Goal: Task Accomplishment & Management: Use online tool/utility

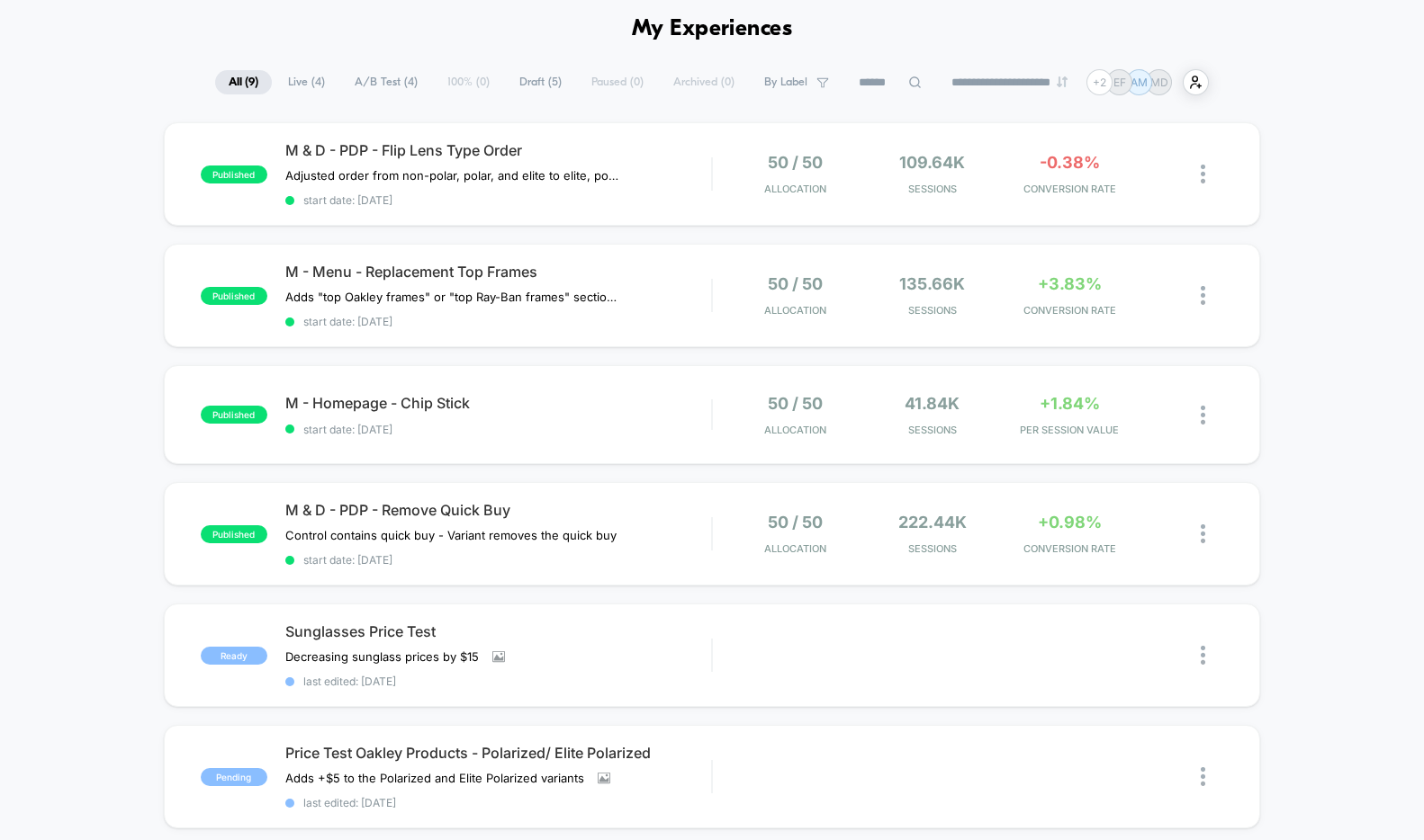
scroll to position [169, 0]
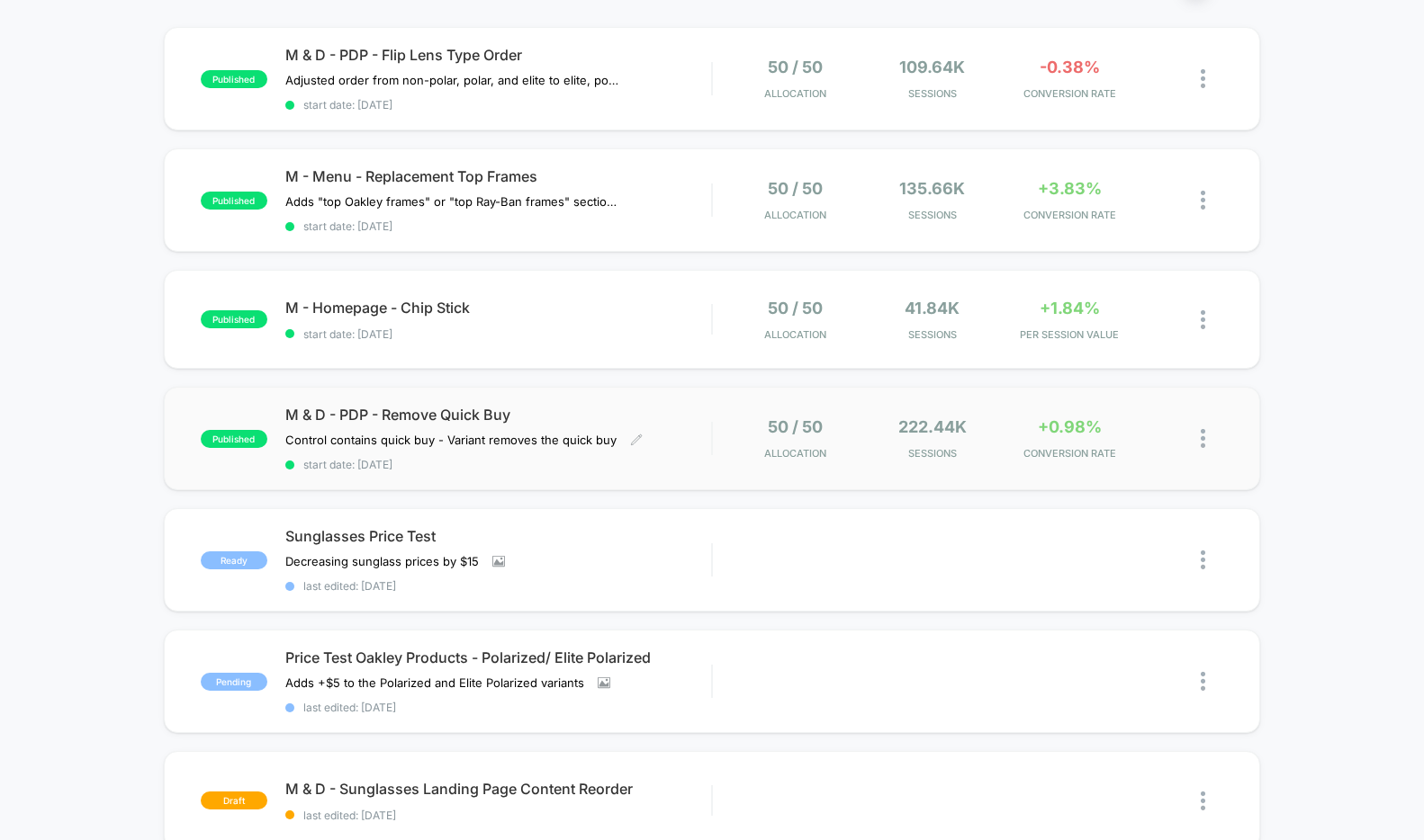
click at [691, 419] on span "M & D - PDP - Remove Quick Buy" at bounding box center [498, 414] width 426 height 18
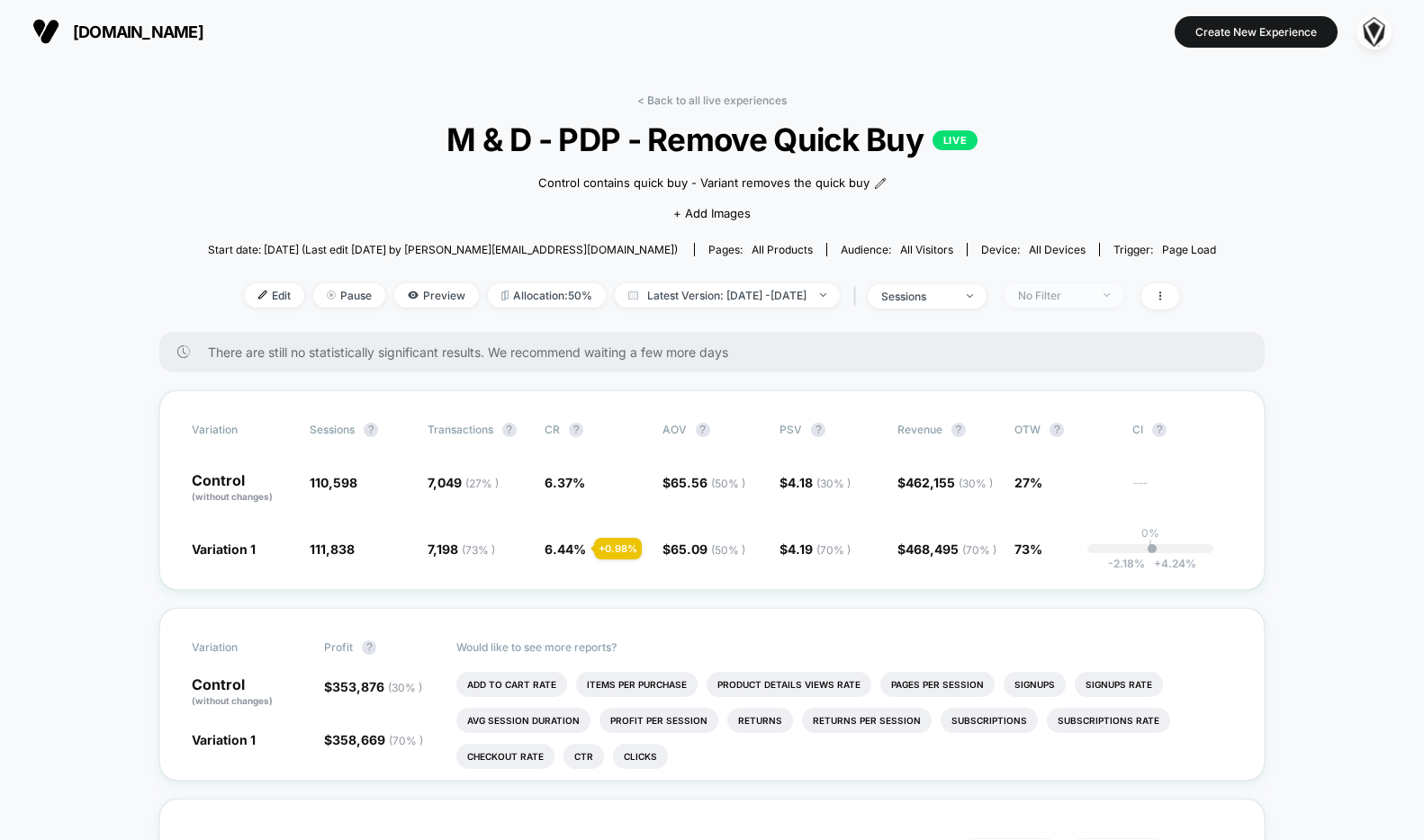
click at [1087, 297] on div "No Filter" at bounding box center [1053, 295] width 72 height 14
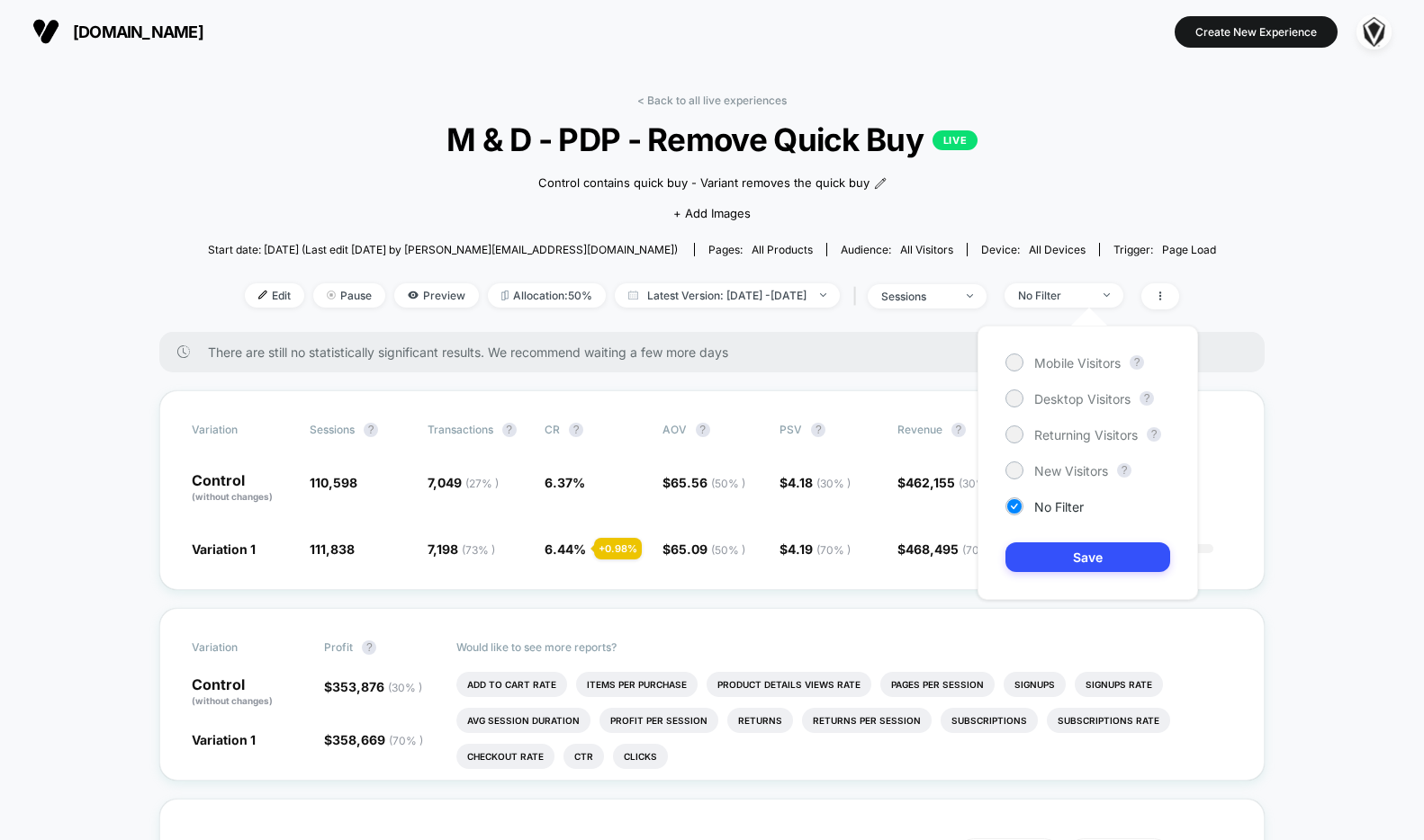
click at [953, 361] on div "There are still no statistically significant results. We recommend waiting a fe…" at bounding box center [711, 352] width 1104 height 41
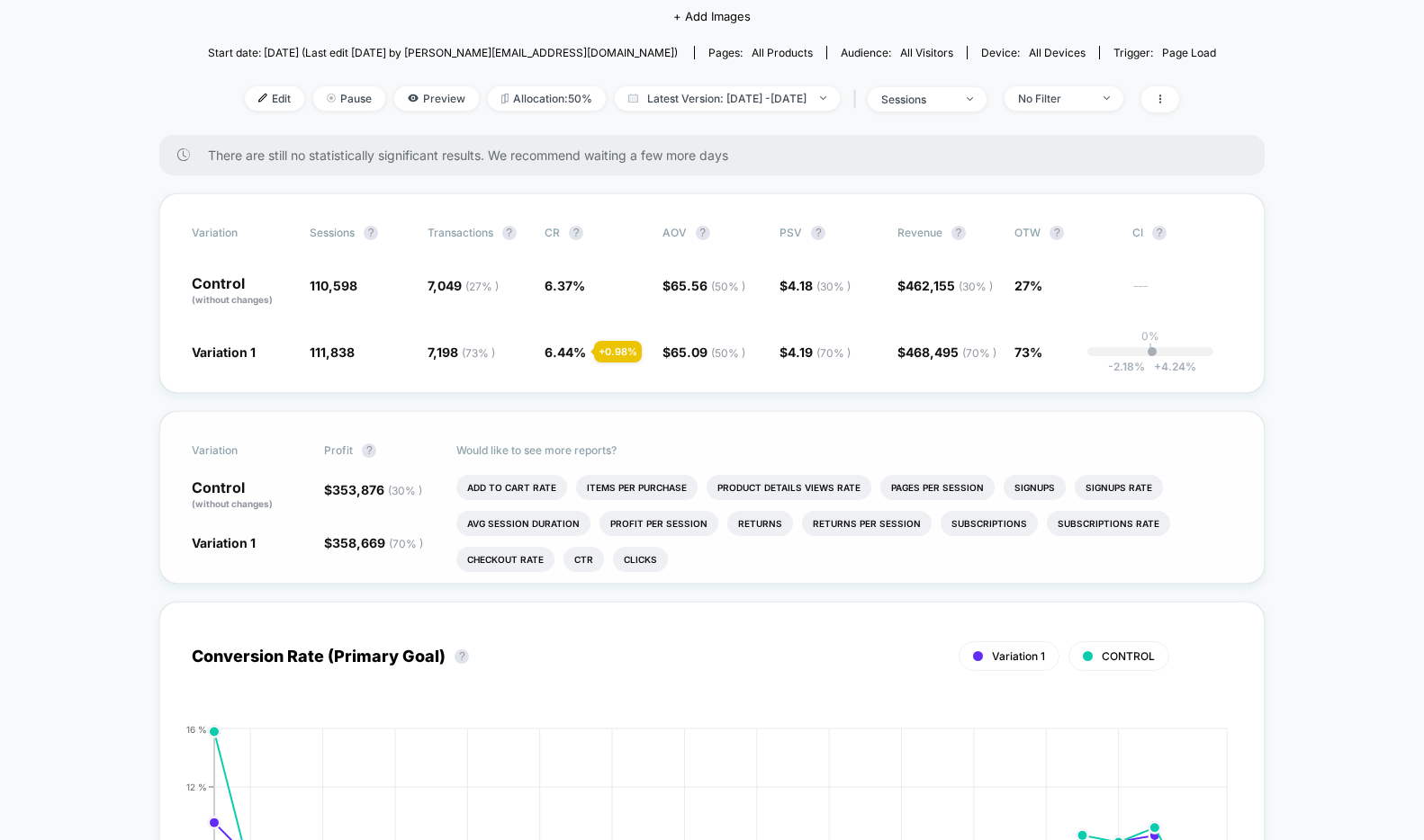
scroll to position [42, 0]
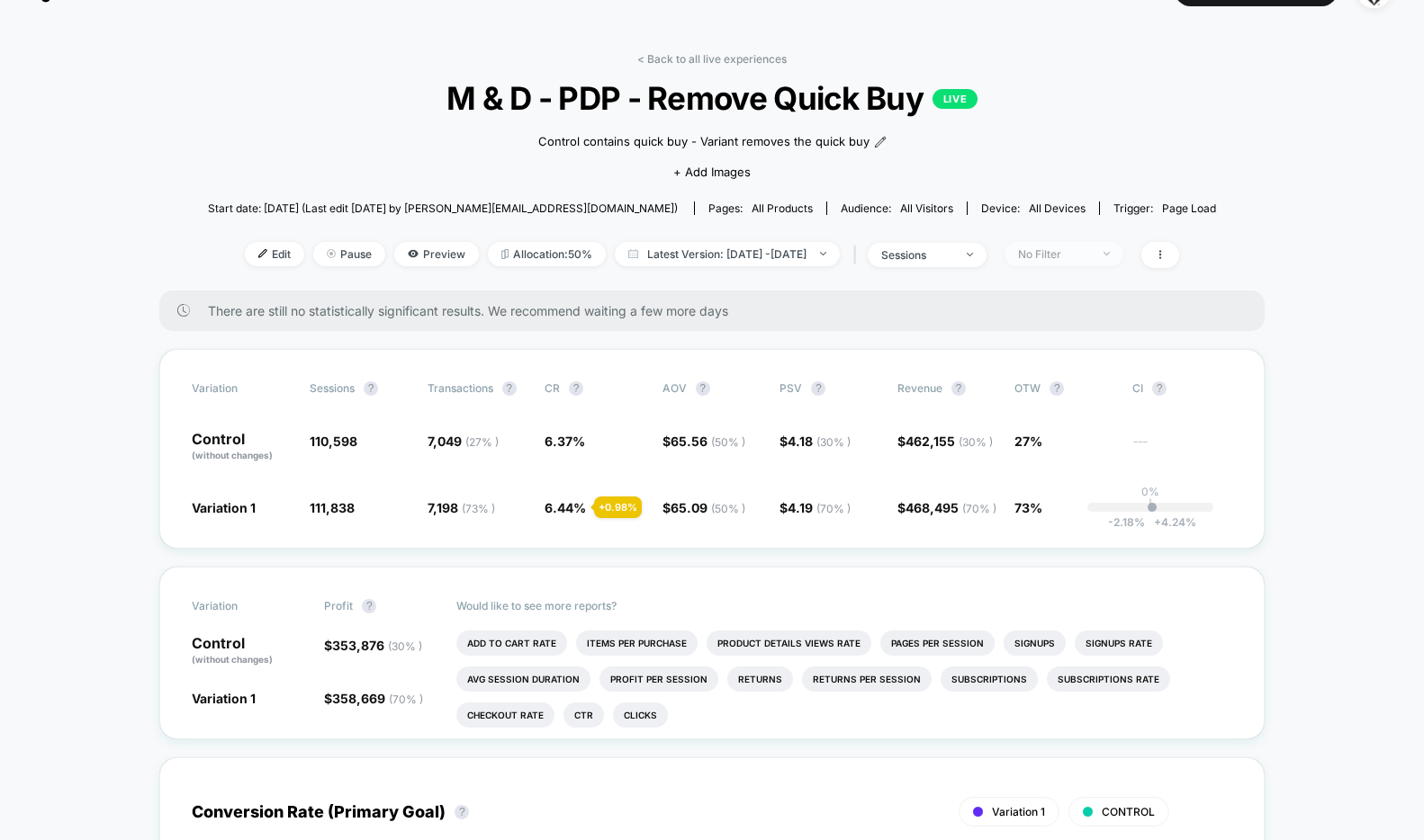
click at [1089, 256] on div "No Filter" at bounding box center [1053, 254] width 72 height 14
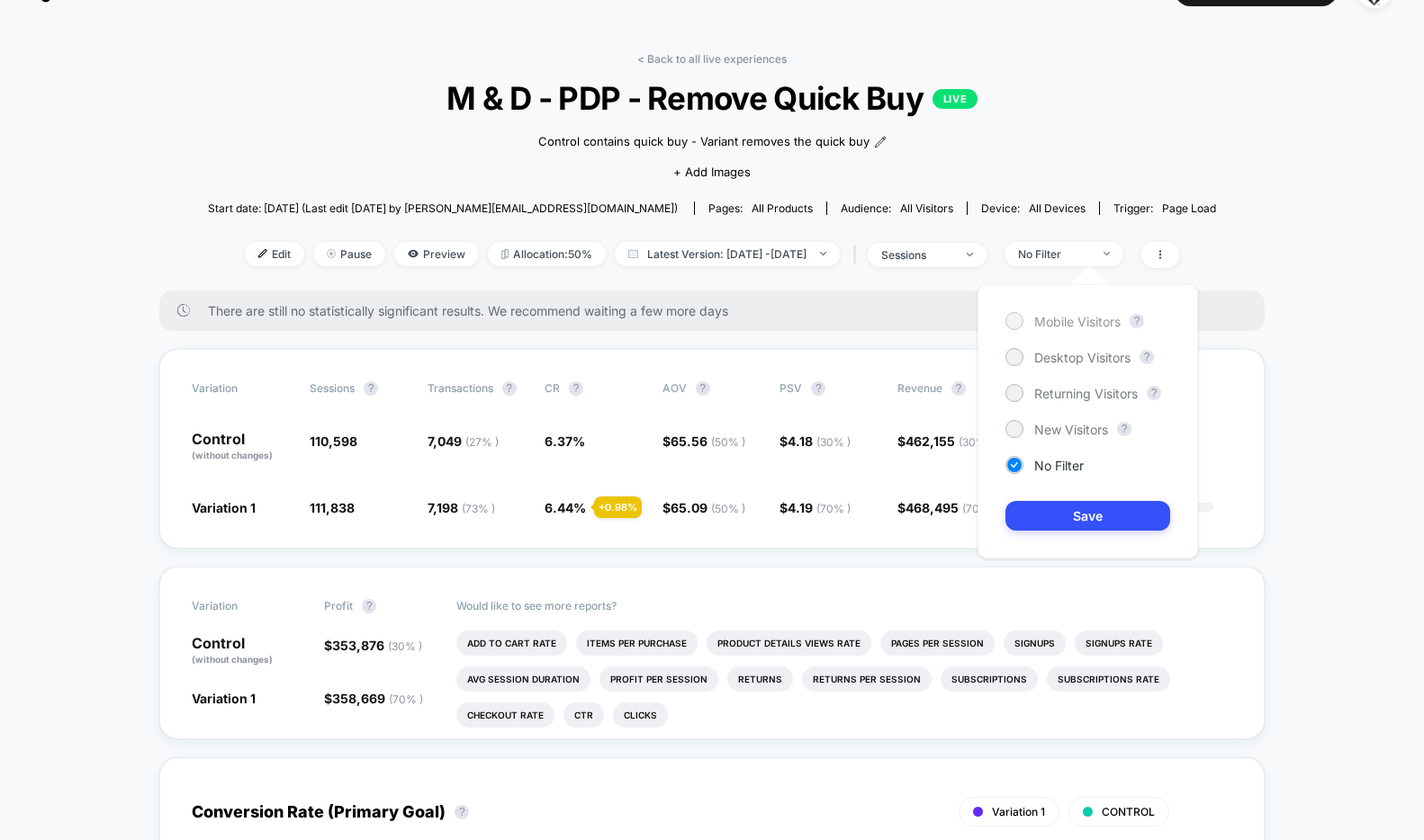
click at [1055, 325] on span "Mobile Visitors" at bounding box center [1076, 322] width 86 height 15
click at [1040, 522] on button "Save" at bounding box center [1087, 516] width 165 height 30
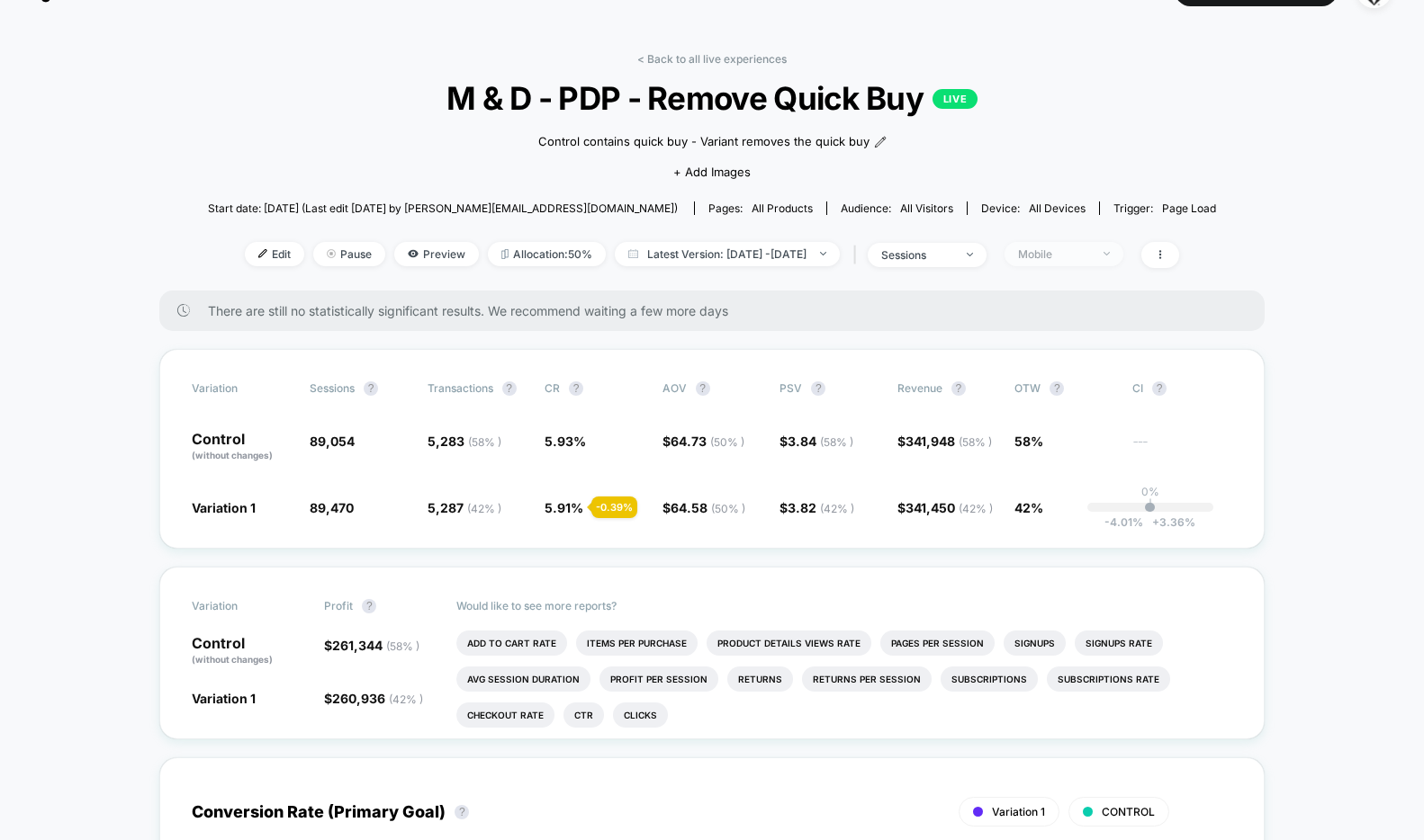
click at [1089, 247] on div "Mobile" at bounding box center [1053, 254] width 72 height 14
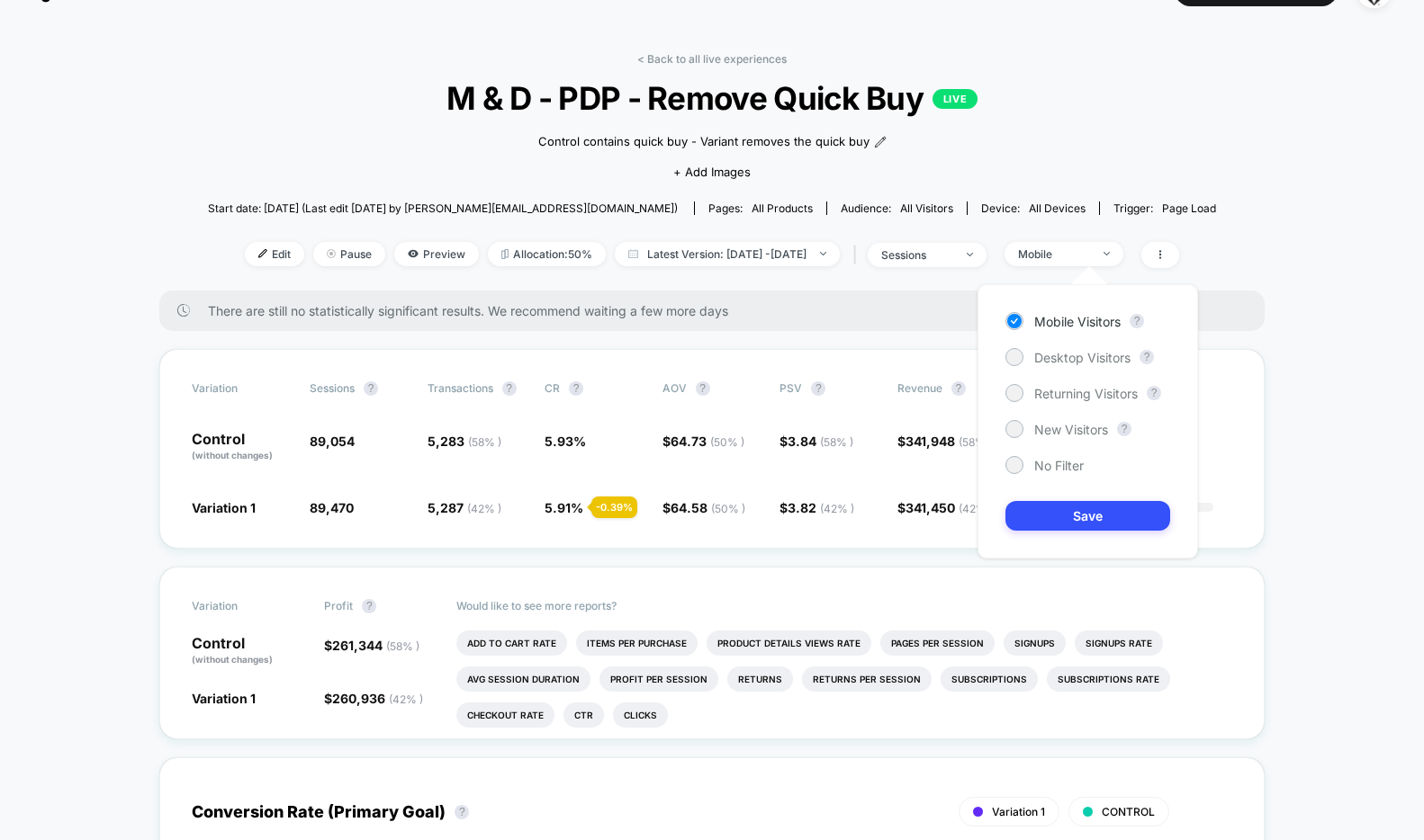
drag, startPoint x: 1059, startPoint y: 358, endPoint x: 1050, endPoint y: 412, distance: 54.7
click at [1059, 358] on span "Desktop Visitors" at bounding box center [1082, 358] width 97 height 15
click at [1042, 511] on button "Save" at bounding box center [1087, 516] width 165 height 30
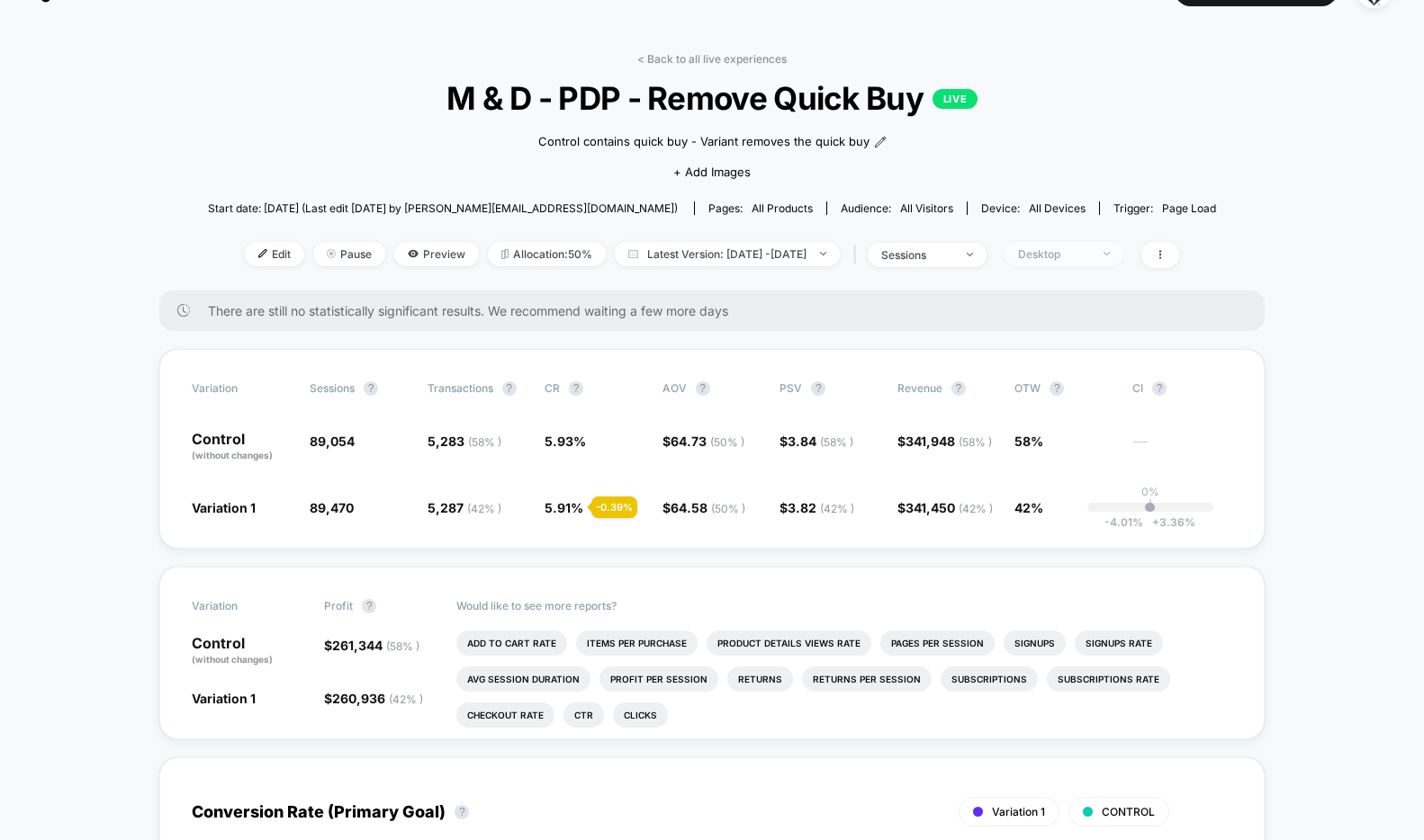
click at [1120, 250] on span "Desktop" at bounding box center [1063, 254] width 119 height 24
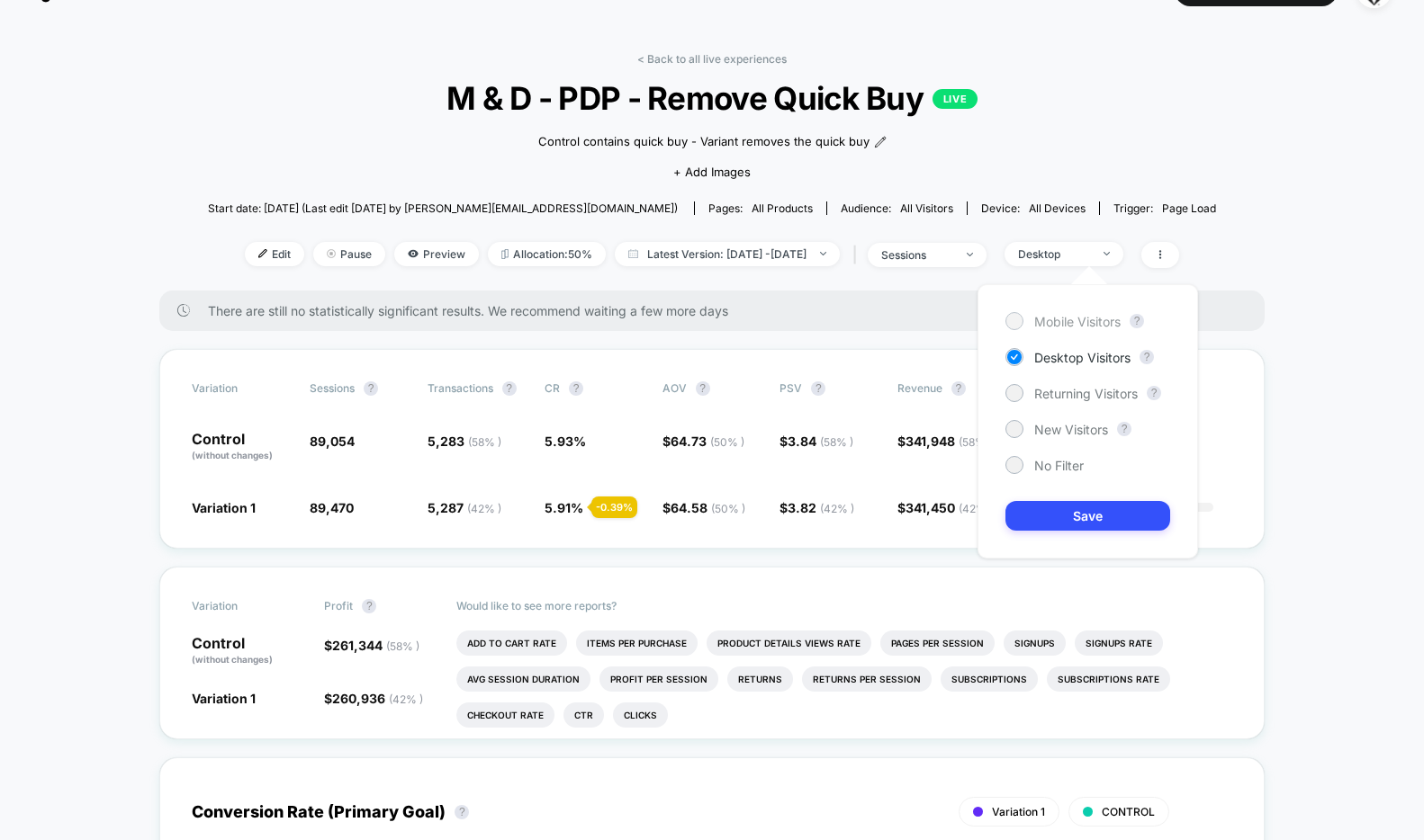
click at [1057, 322] on span "Mobile Visitors" at bounding box center [1076, 322] width 86 height 15
click at [1056, 521] on button "Save" at bounding box center [1087, 516] width 165 height 30
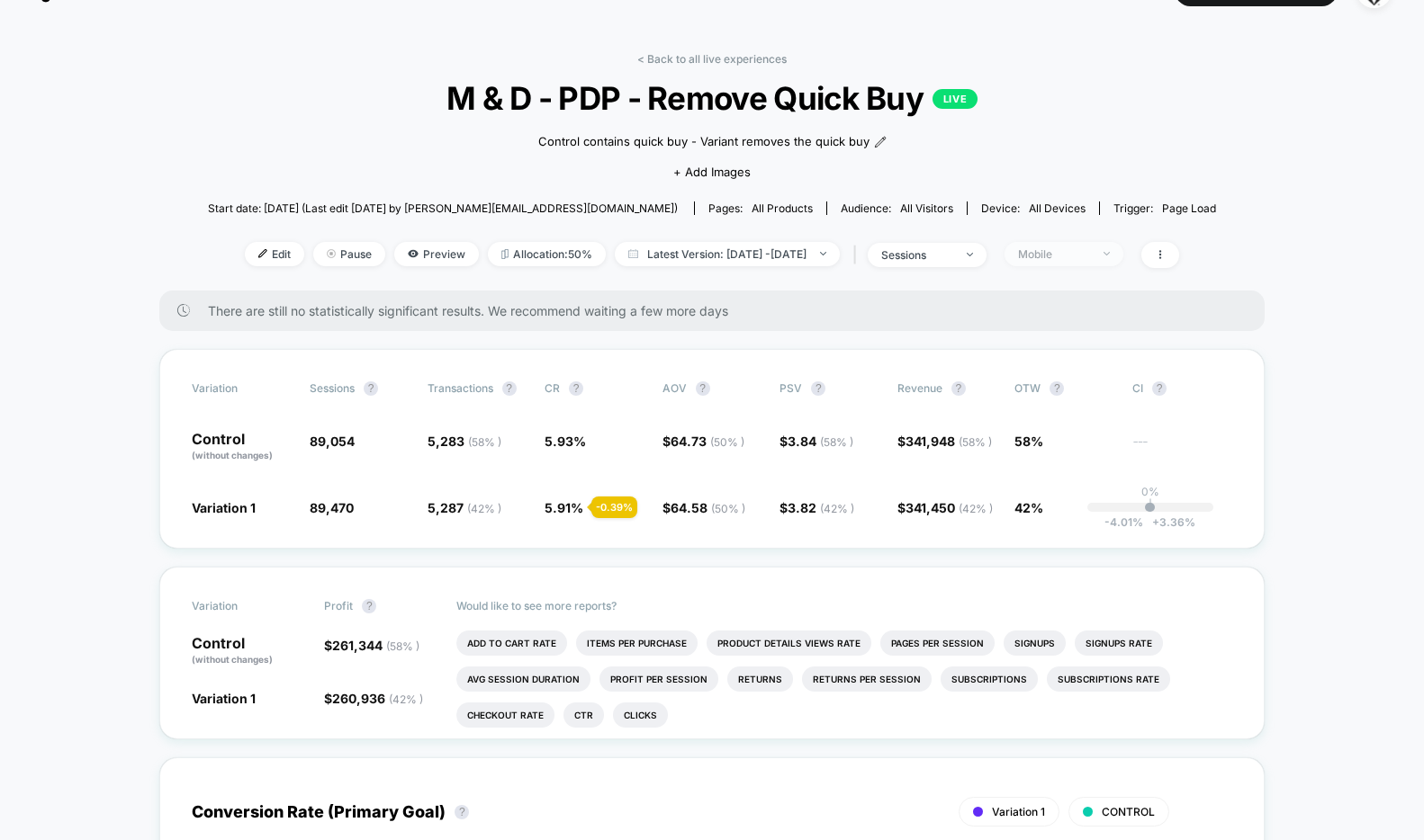
click at [1089, 256] on div "Mobile" at bounding box center [1053, 254] width 72 height 14
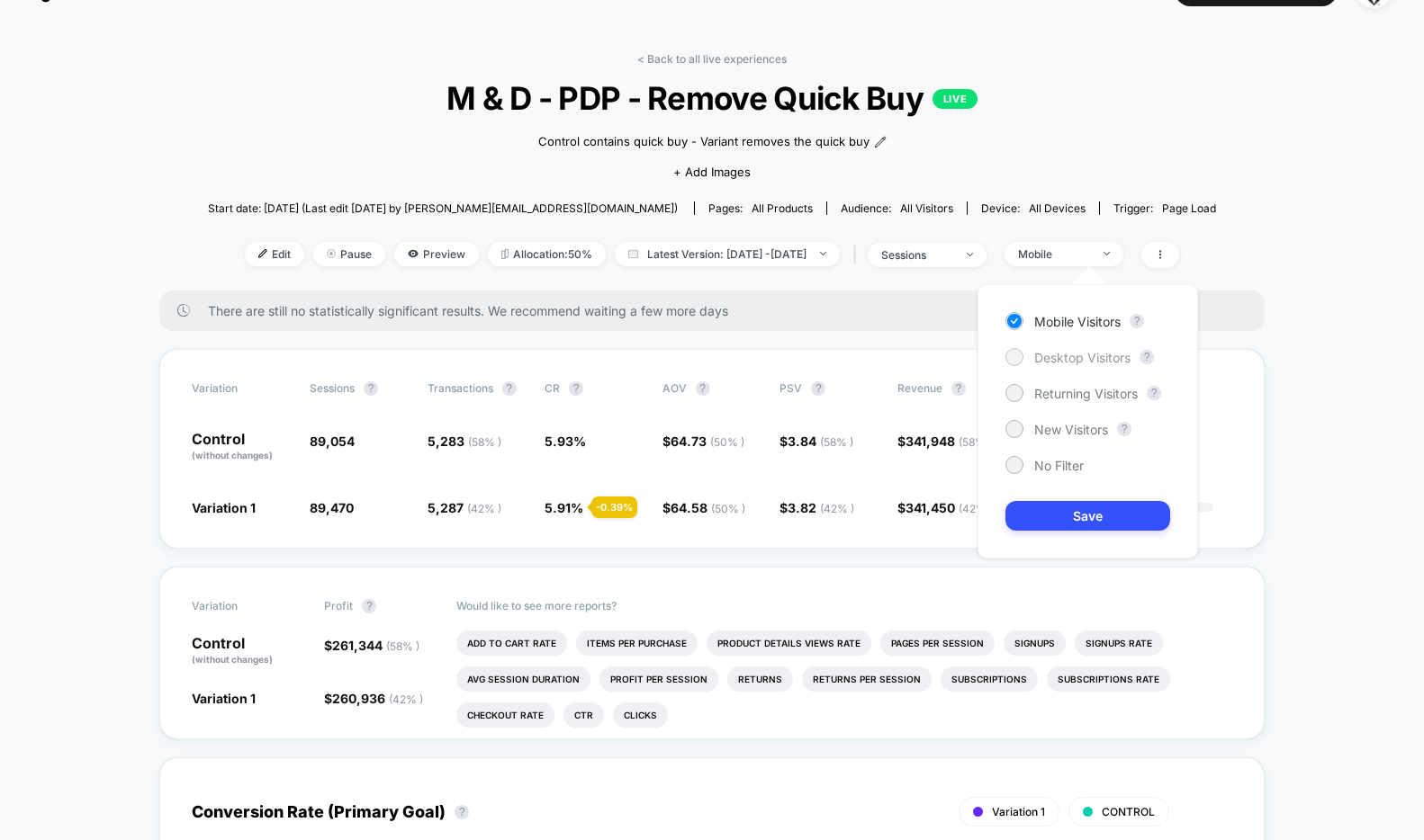
click at [1077, 365] on div "Desktop Visitors" at bounding box center [1067, 357] width 125 height 18
click at [1053, 507] on button "Save" at bounding box center [1087, 516] width 165 height 30
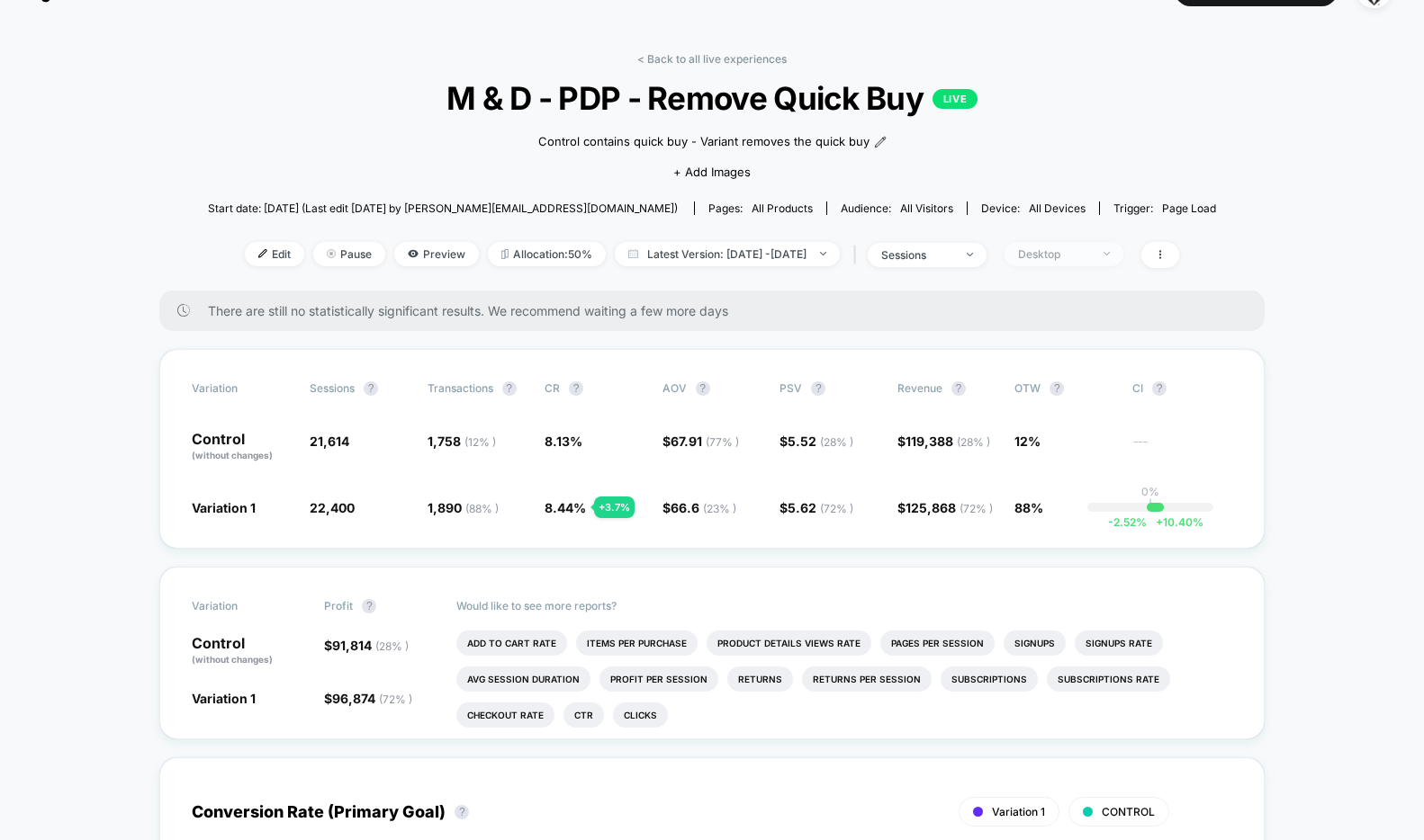
click at [1089, 258] on div "Desktop" at bounding box center [1053, 254] width 72 height 14
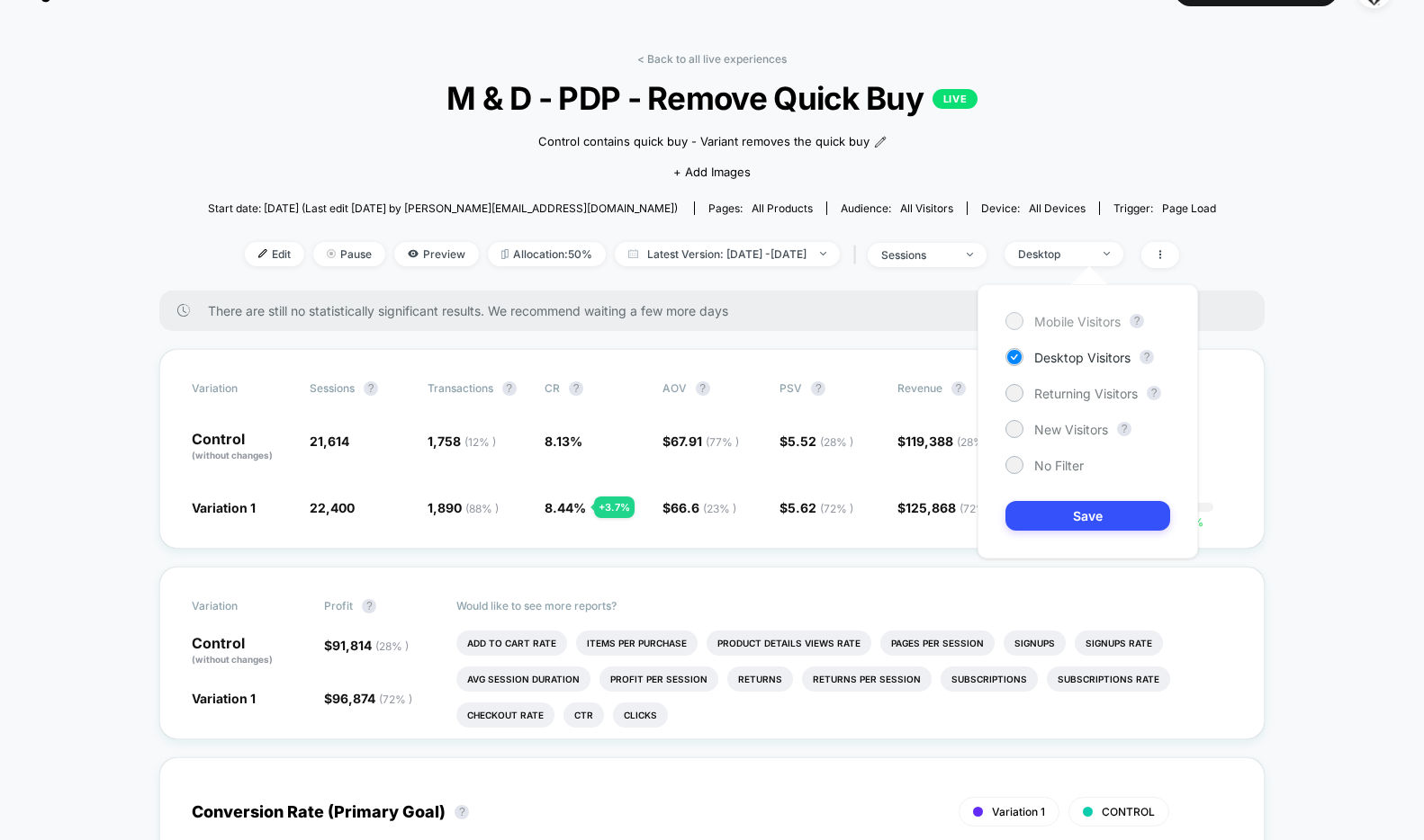
click at [1065, 314] on span "Mobile Visitors" at bounding box center [1076, 322] width 86 height 15
click at [1046, 502] on button "Save" at bounding box center [1087, 516] width 165 height 30
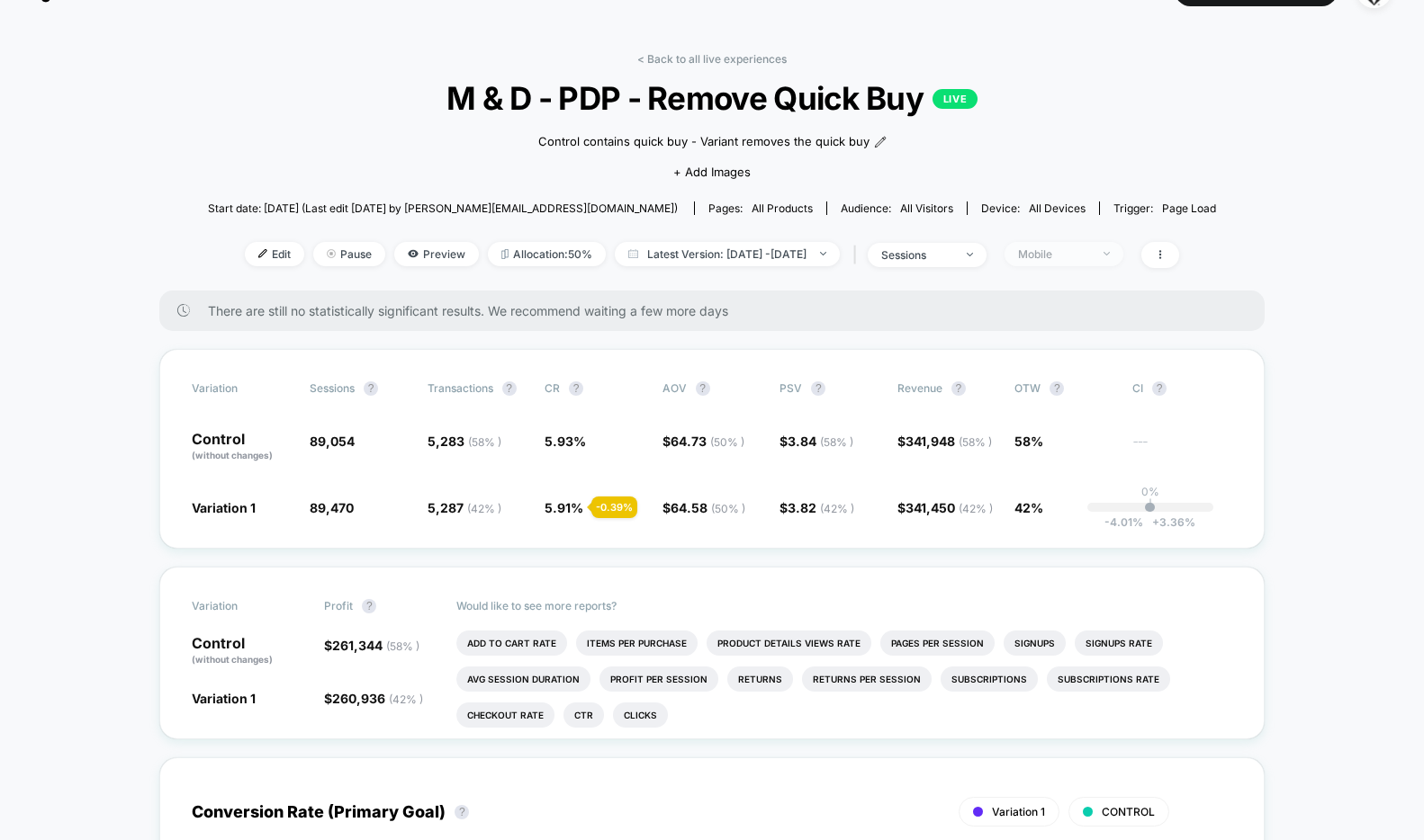
click at [1074, 256] on div "Mobile" at bounding box center [1053, 254] width 72 height 14
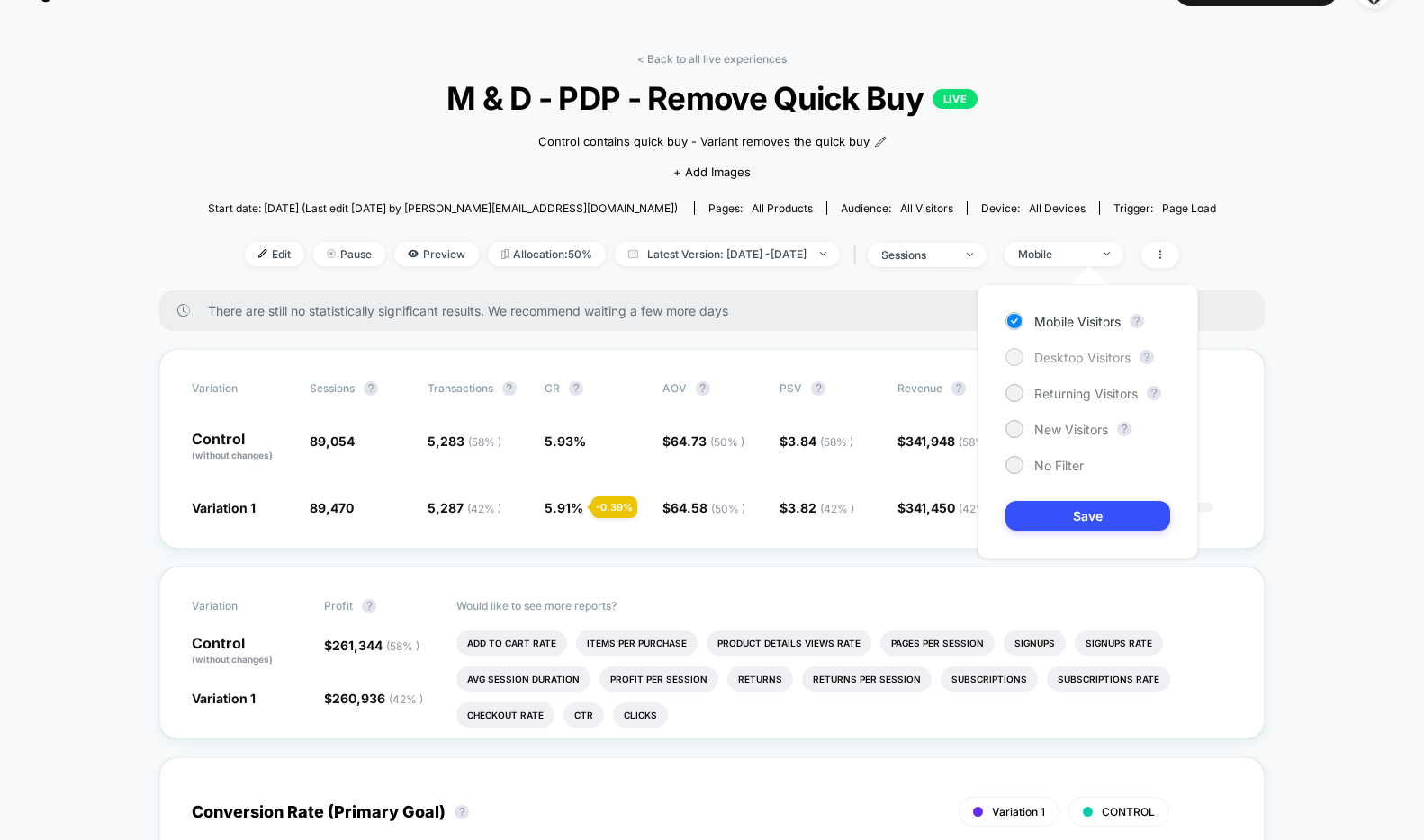
click at [1060, 359] on span "Desktop Visitors" at bounding box center [1082, 358] width 97 height 15
click at [1088, 505] on button "Save" at bounding box center [1087, 516] width 165 height 30
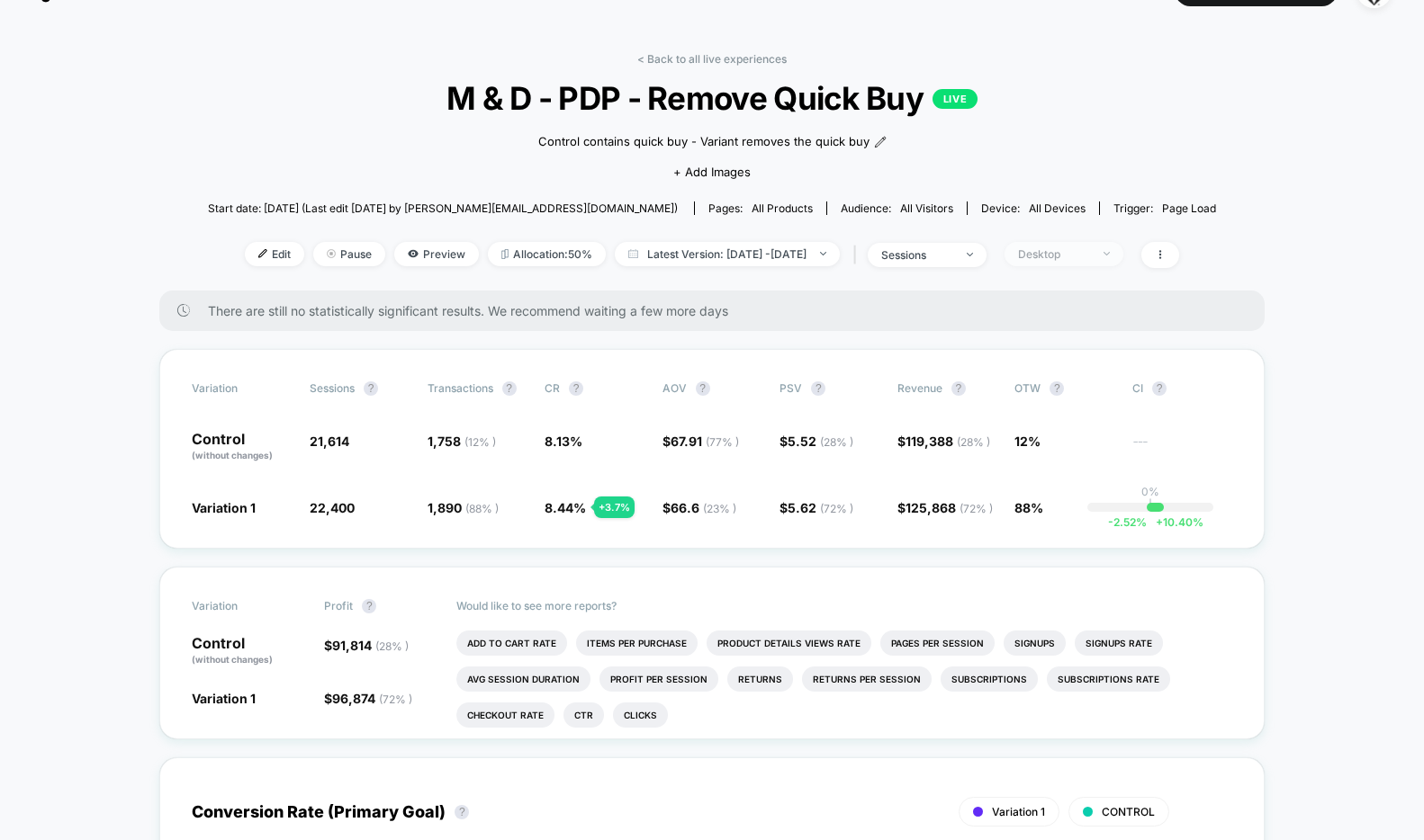
click at [1089, 252] on div "Desktop" at bounding box center [1053, 254] width 72 height 14
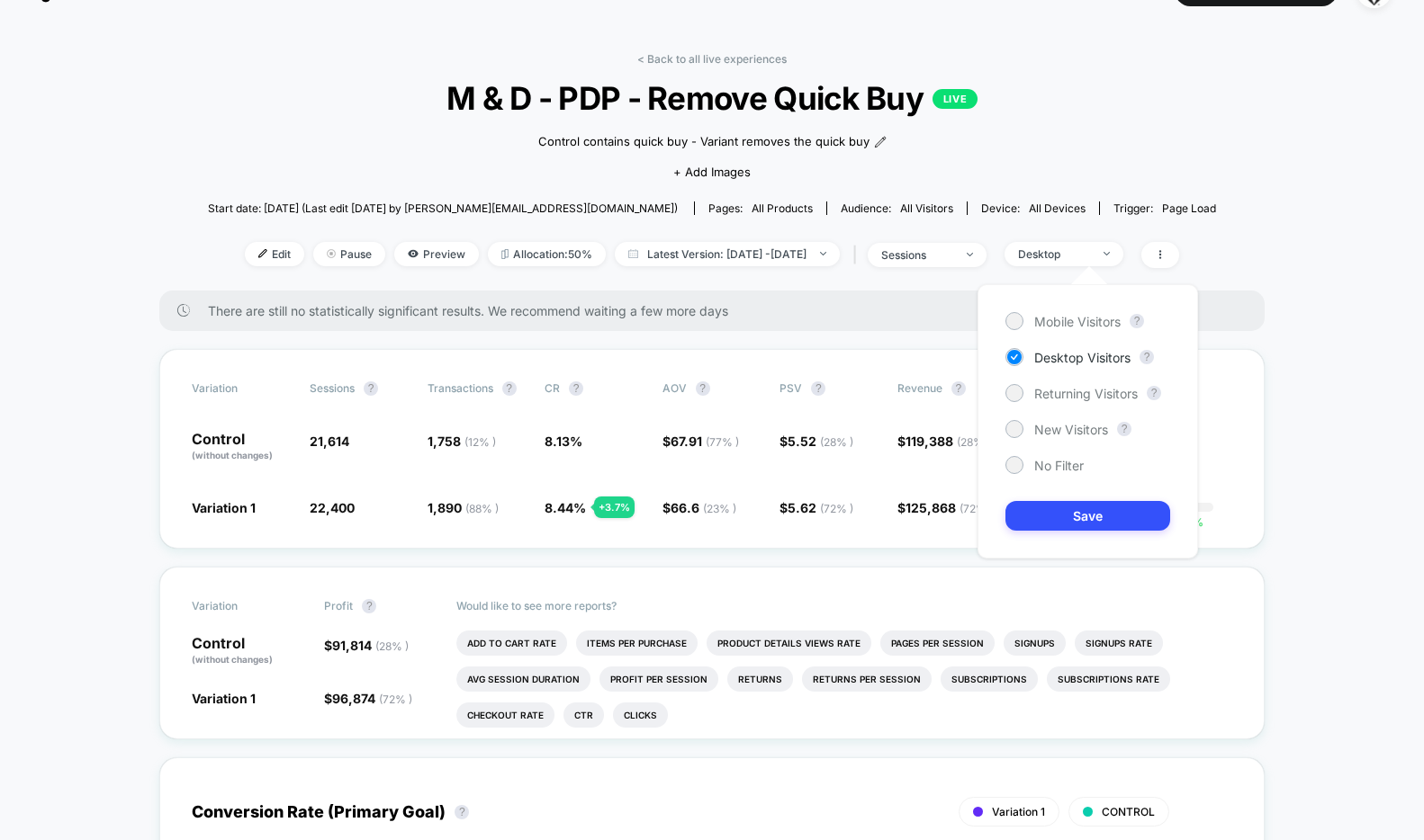
click at [1064, 402] on div "Mobile Visitors ? Desktop Visitors ? Returning Visitors ? New Visitors ? No Fil…" at bounding box center [1087, 421] width 220 height 274
drag, startPoint x: 1067, startPoint y: 395, endPoint x: 1061, endPoint y: 412, distance: 18.0
click at [1067, 395] on span "Returning Visitors" at bounding box center [1085, 393] width 103 height 15
click at [1056, 523] on button "Save" at bounding box center [1087, 516] width 165 height 30
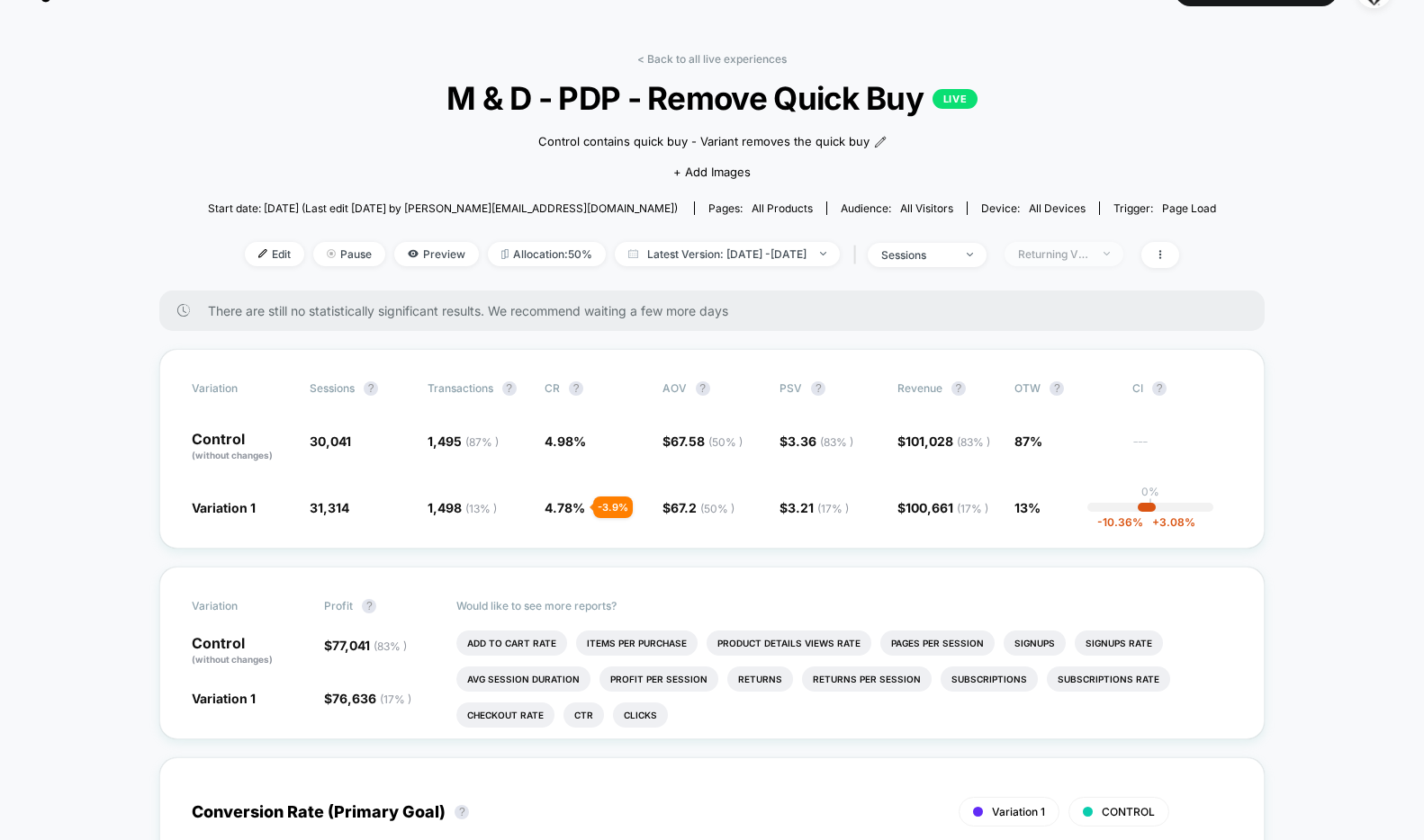
click at [1086, 255] on div "Returning Visitors" at bounding box center [1053, 254] width 72 height 14
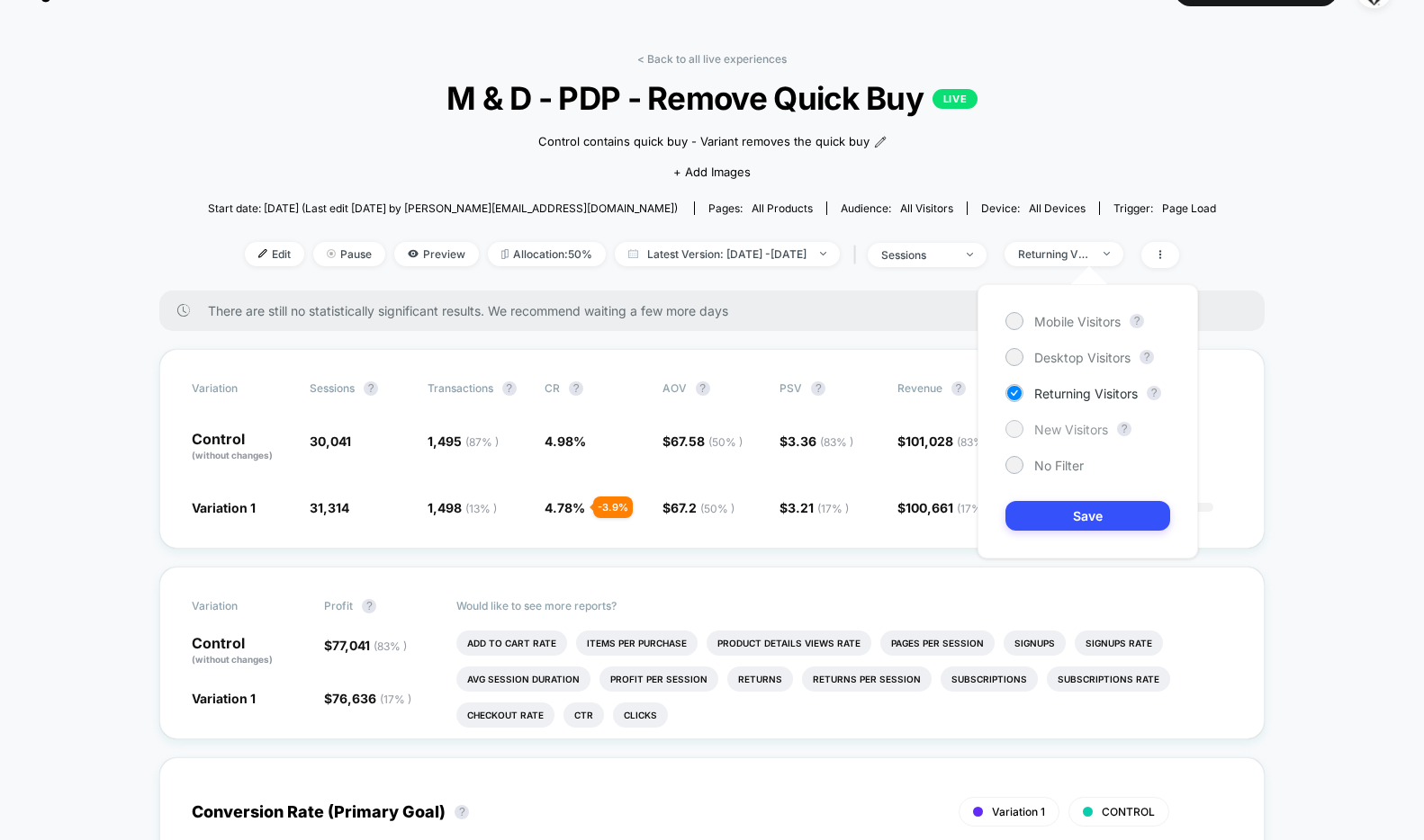
click at [1061, 422] on span "New Visitors" at bounding box center [1070, 429] width 73 height 15
click at [1064, 508] on button "Save" at bounding box center [1087, 516] width 165 height 30
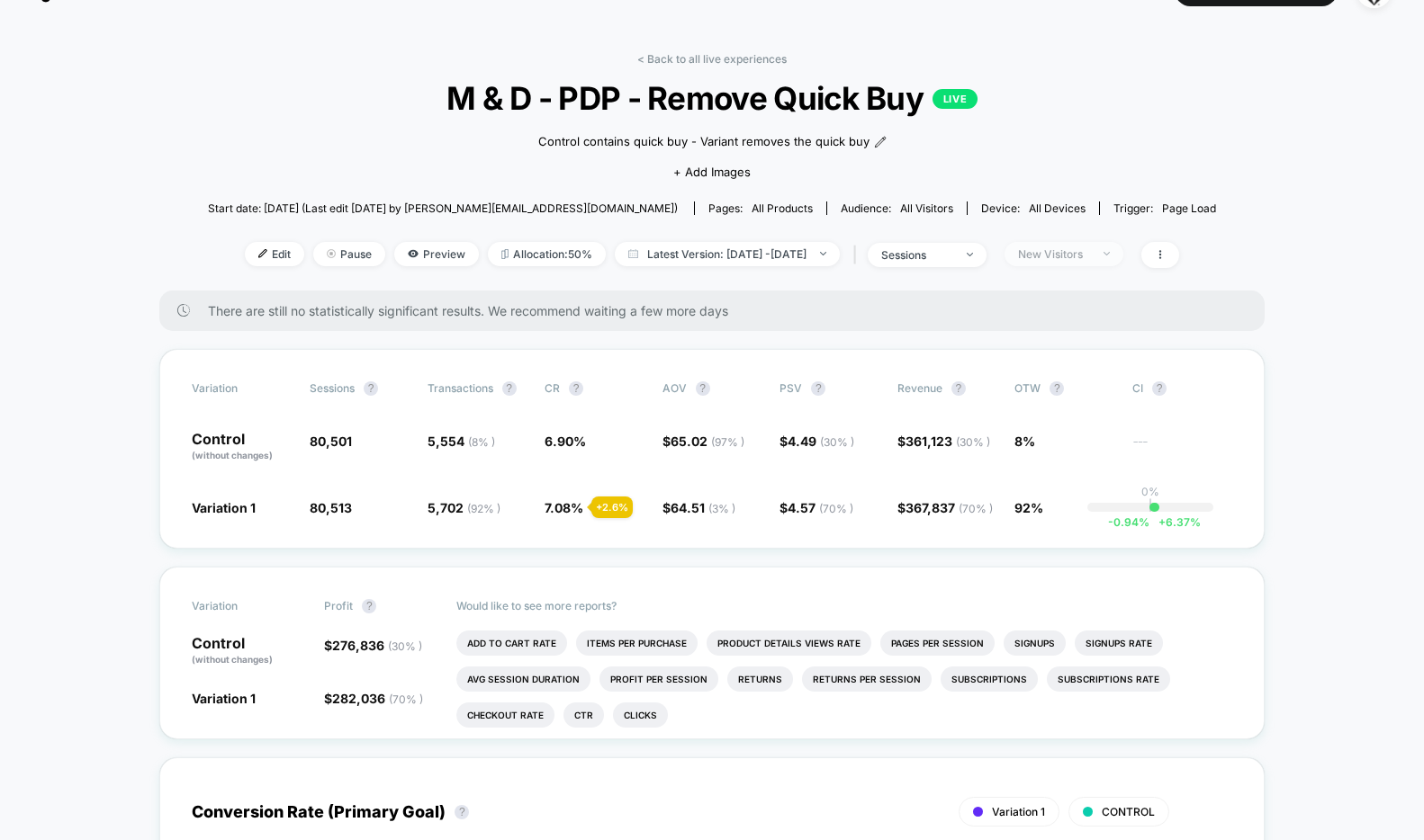
click at [1089, 249] on div "New Visitors" at bounding box center [1053, 254] width 72 height 14
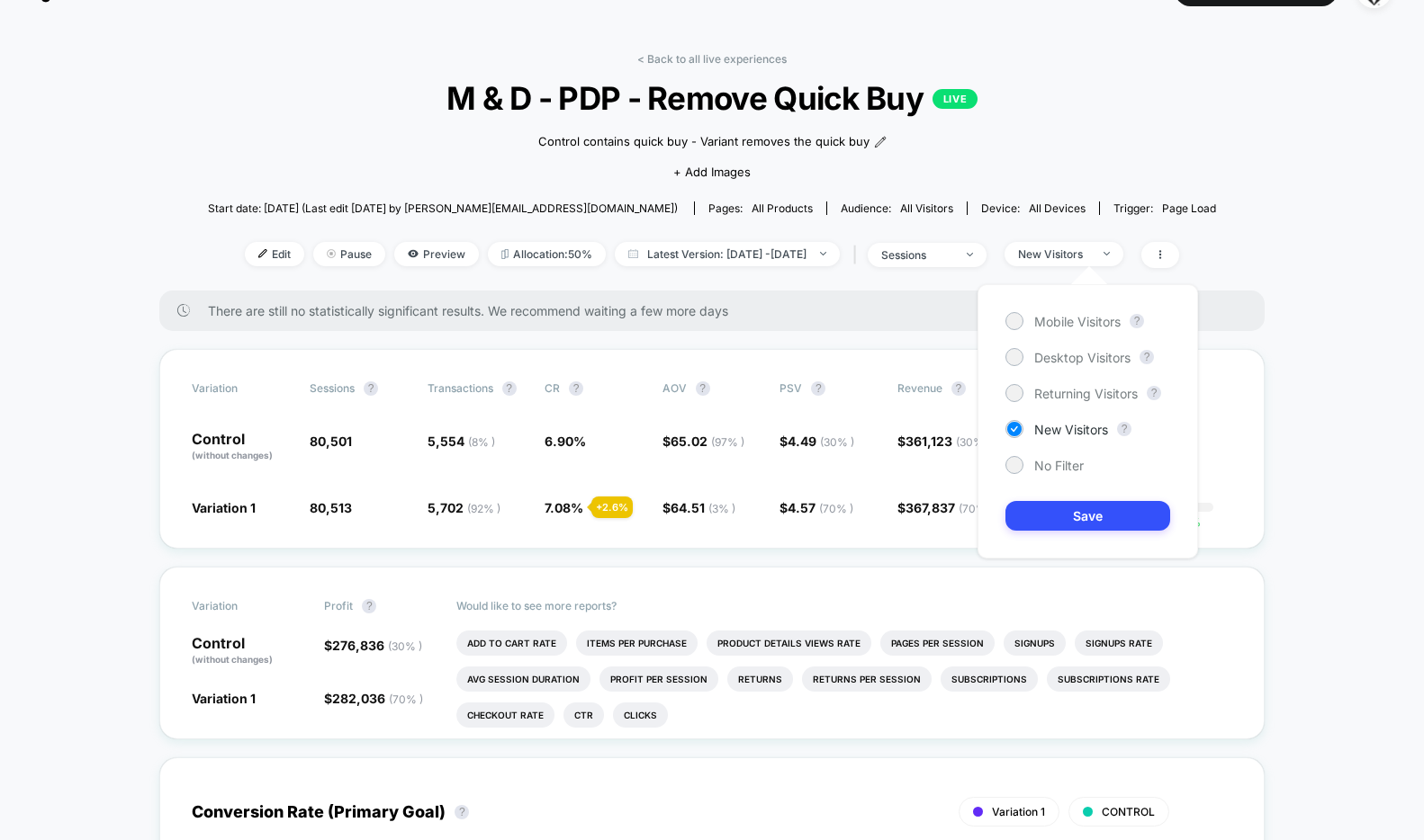
drag, startPoint x: 1057, startPoint y: 390, endPoint x: 1057, endPoint y: 408, distance: 18.0
click at [1057, 390] on span "Returning Visitors" at bounding box center [1085, 393] width 103 height 15
click at [1070, 517] on button "Save" at bounding box center [1087, 516] width 165 height 30
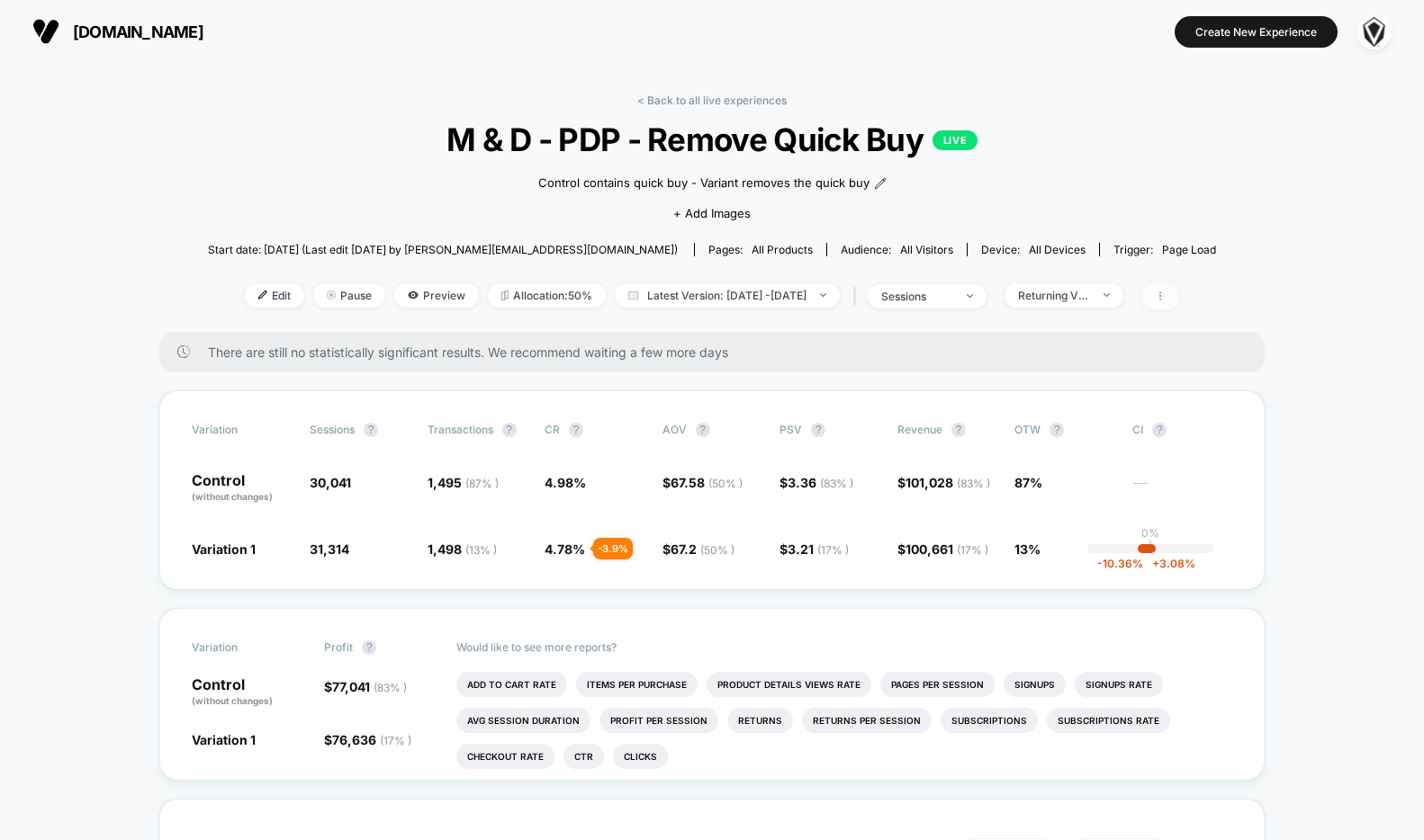
click at [1179, 299] on span at bounding box center [1160, 296] width 38 height 26
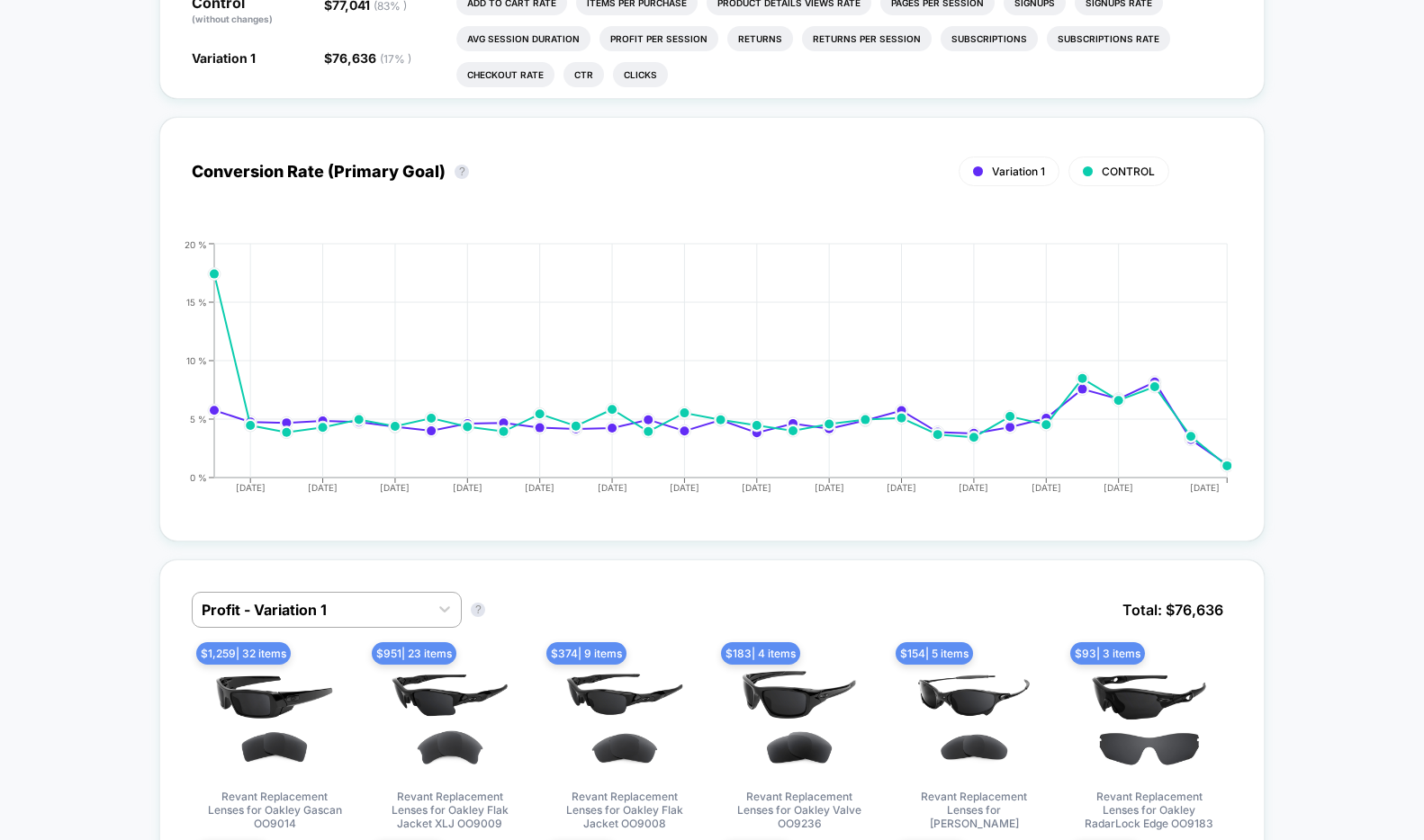
scroll to position [671, 0]
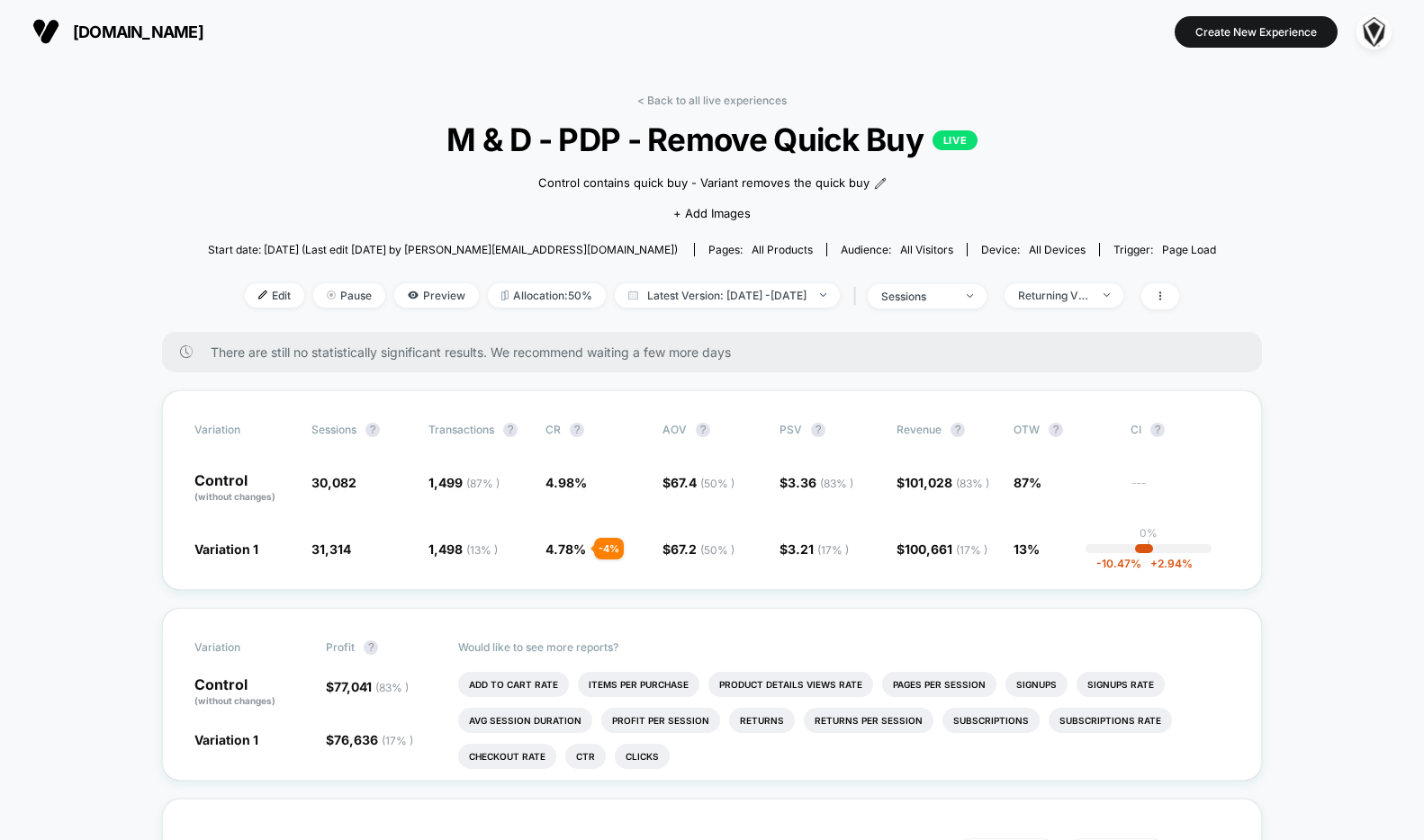
click at [93, 29] on span "[DOMAIN_NAME]" at bounding box center [138, 32] width 130 height 19
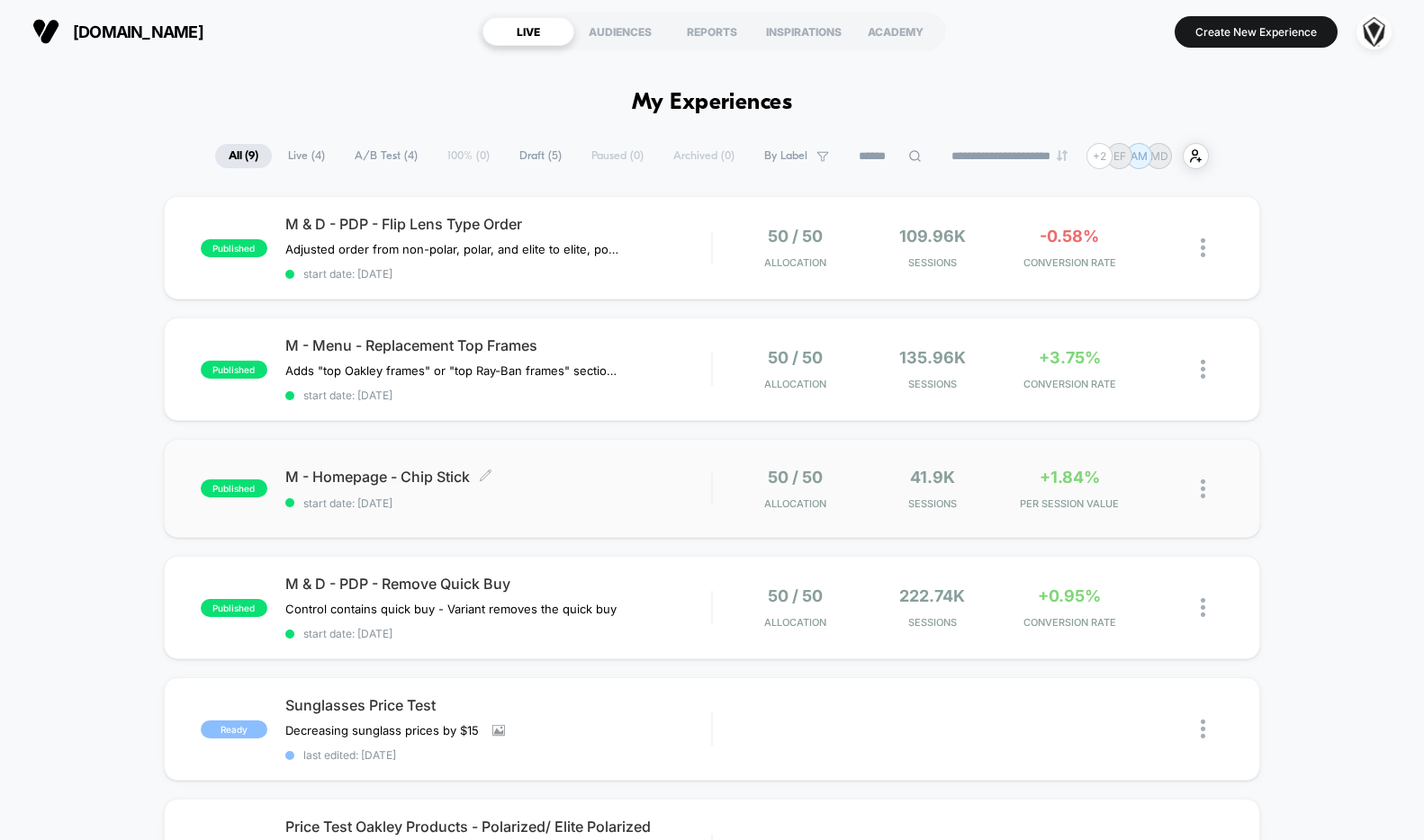
click at [580, 479] on span "M - Homepage - Chip Stick Click to edit experience details" at bounding box center [498, 476] width 426 height 18
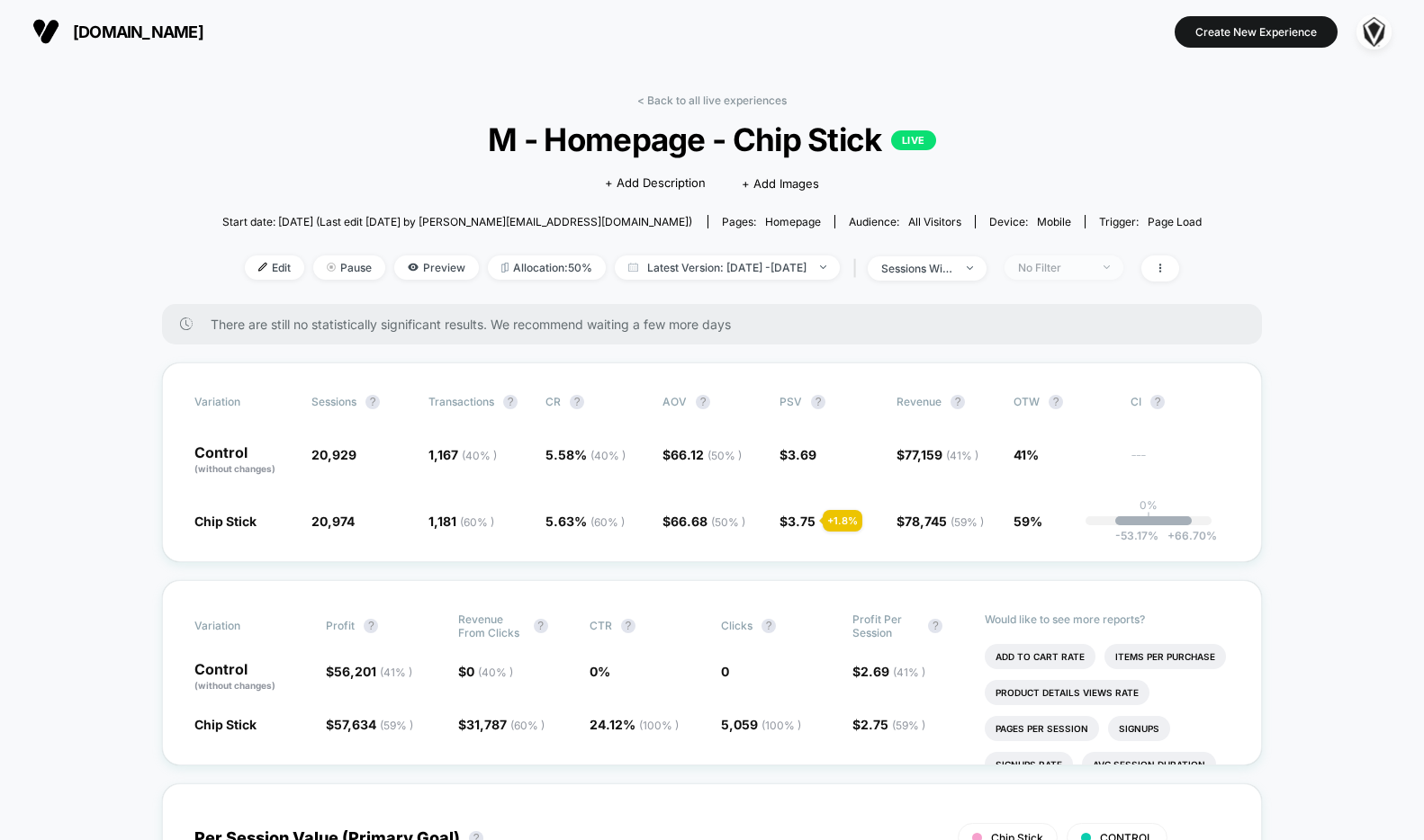
click at [1066, 269] on div "No Filter" at bounding box center [1053, 268] width 72 height 14
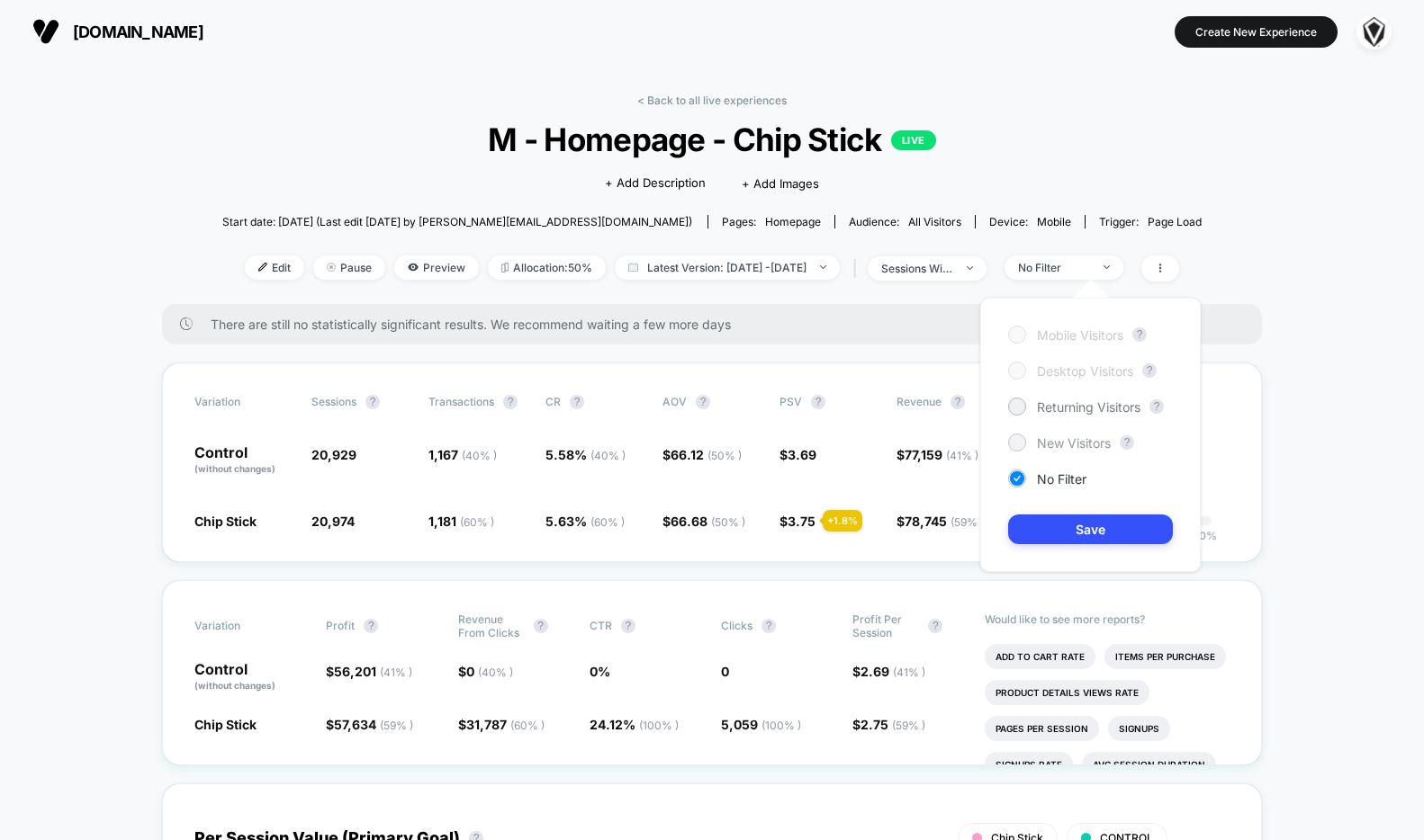
click at [1022, 434] on div "New Visitors" at bounding box center [1059, 442] width 102 height 18
drag, startPoint x: 1020, startPoint y: 412, endPoint x: 1021, endPoint y: 454, distance: 42.0
click at [1020, 412] on div at bounding box center [1016, 406] width 14 height 14
click at [1026, 532] on button "Save" at bounding box center [1089, 530] width 165 height 30
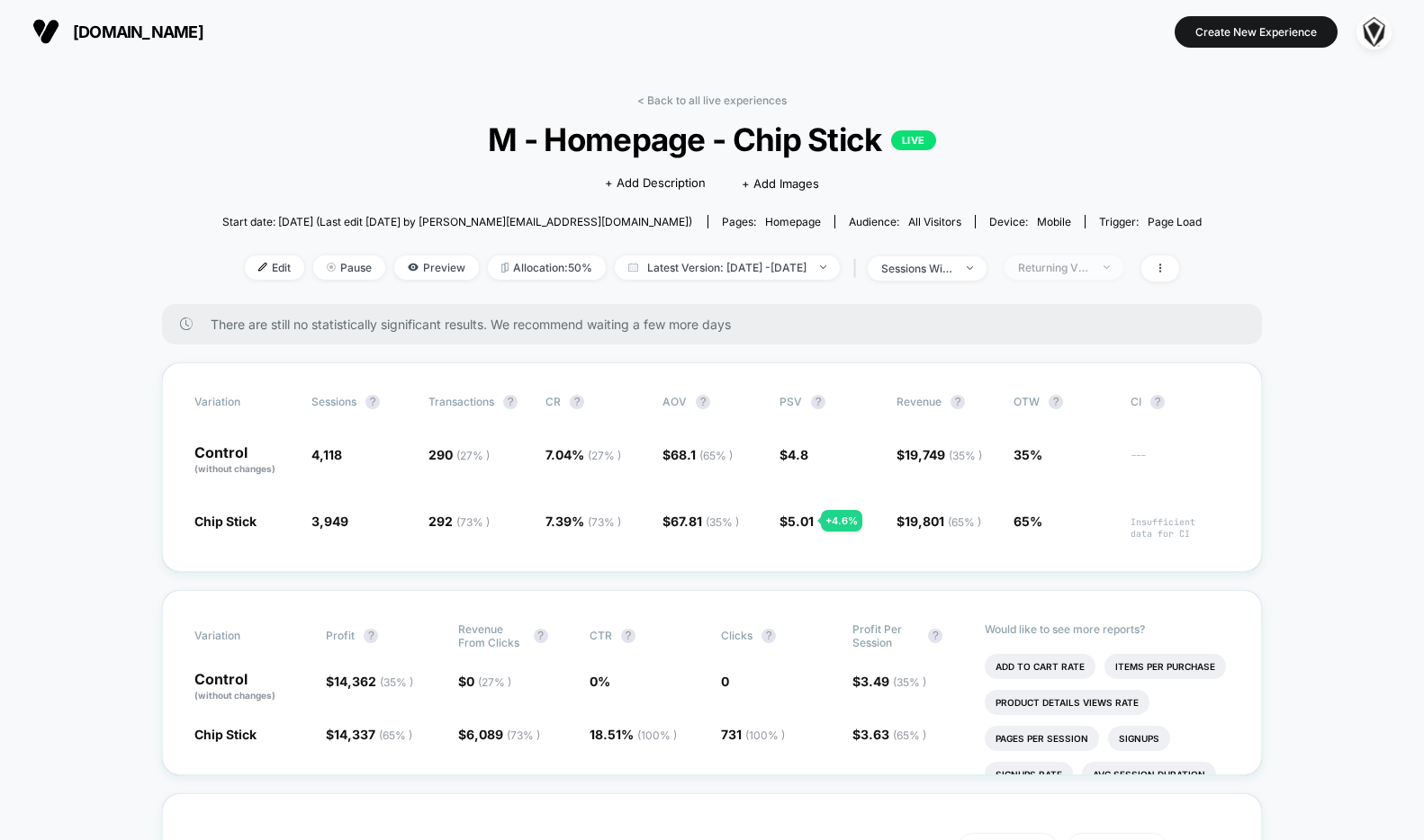
click at [1086, 269] on div "Returning Visitors" at bounding box center [1053, 268] width 72 height 14
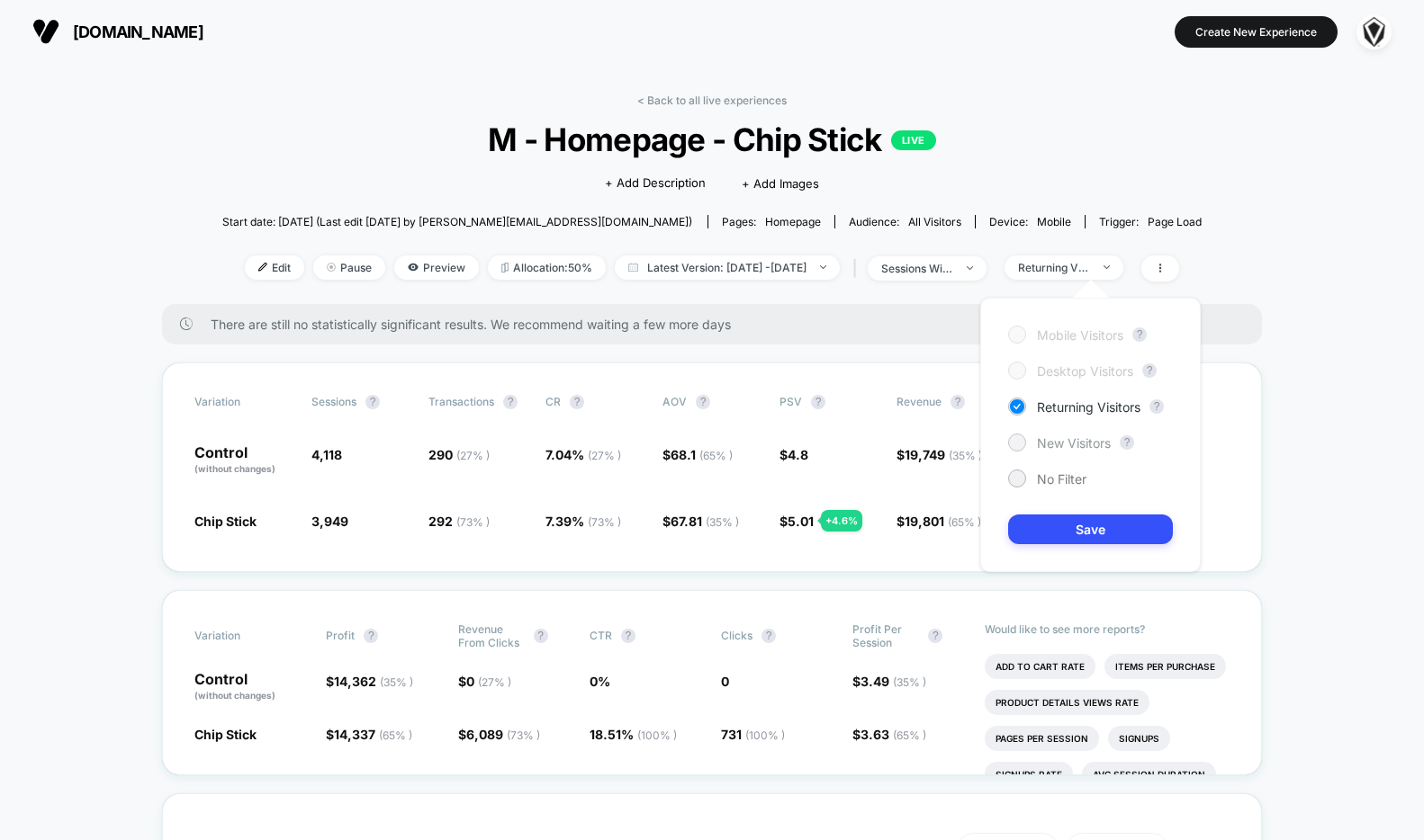
click at [1071, 439] on span "New Visitors" at bounding box center [1073, 443] width 73 height 15
click at [1100, 528] on button "Save" at bounding box center [1089, 530] width 165 height 30
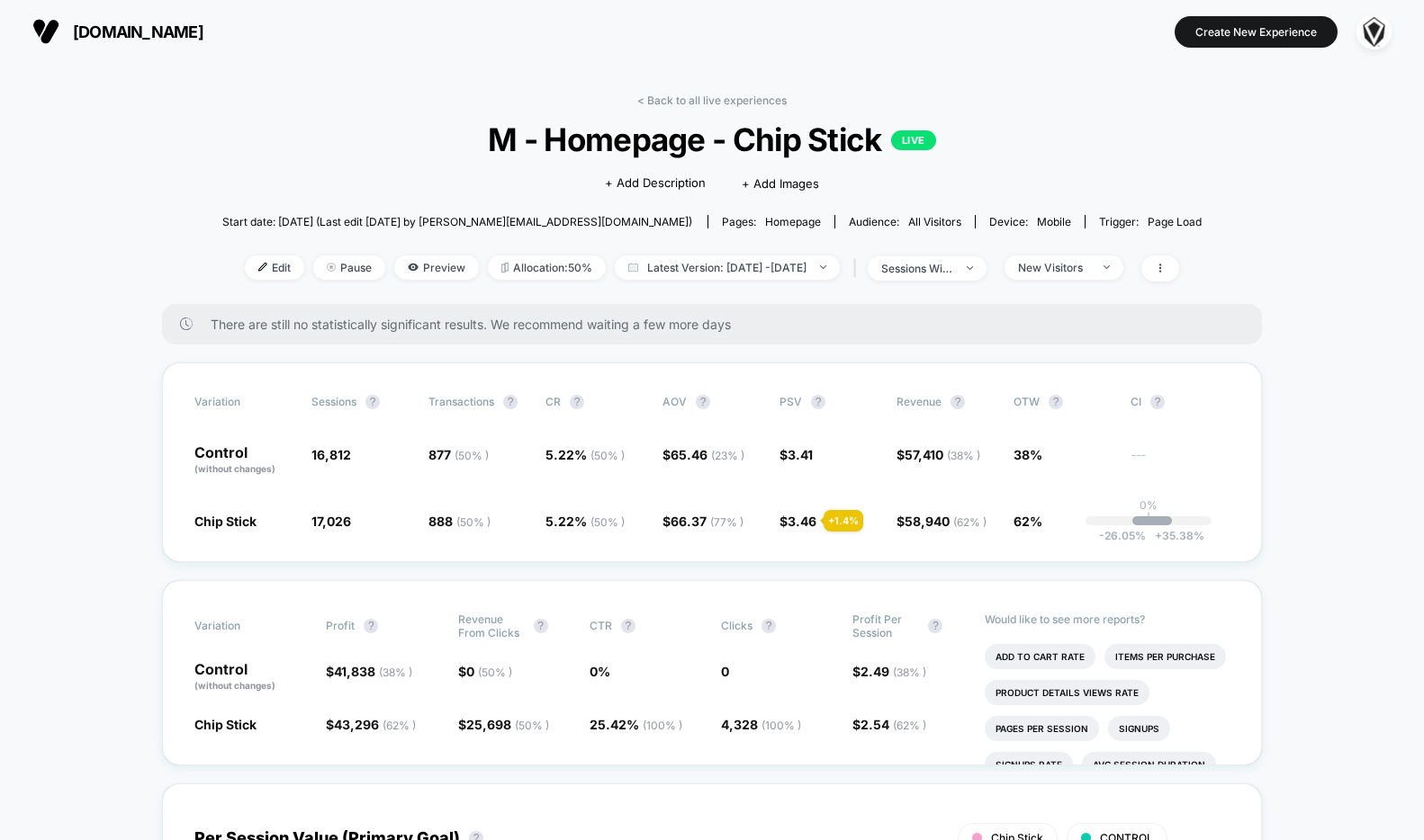
click at [149, 33] on span "[DOMAIN_NAME]" at bounding box center [138, 32] width 130 height 19
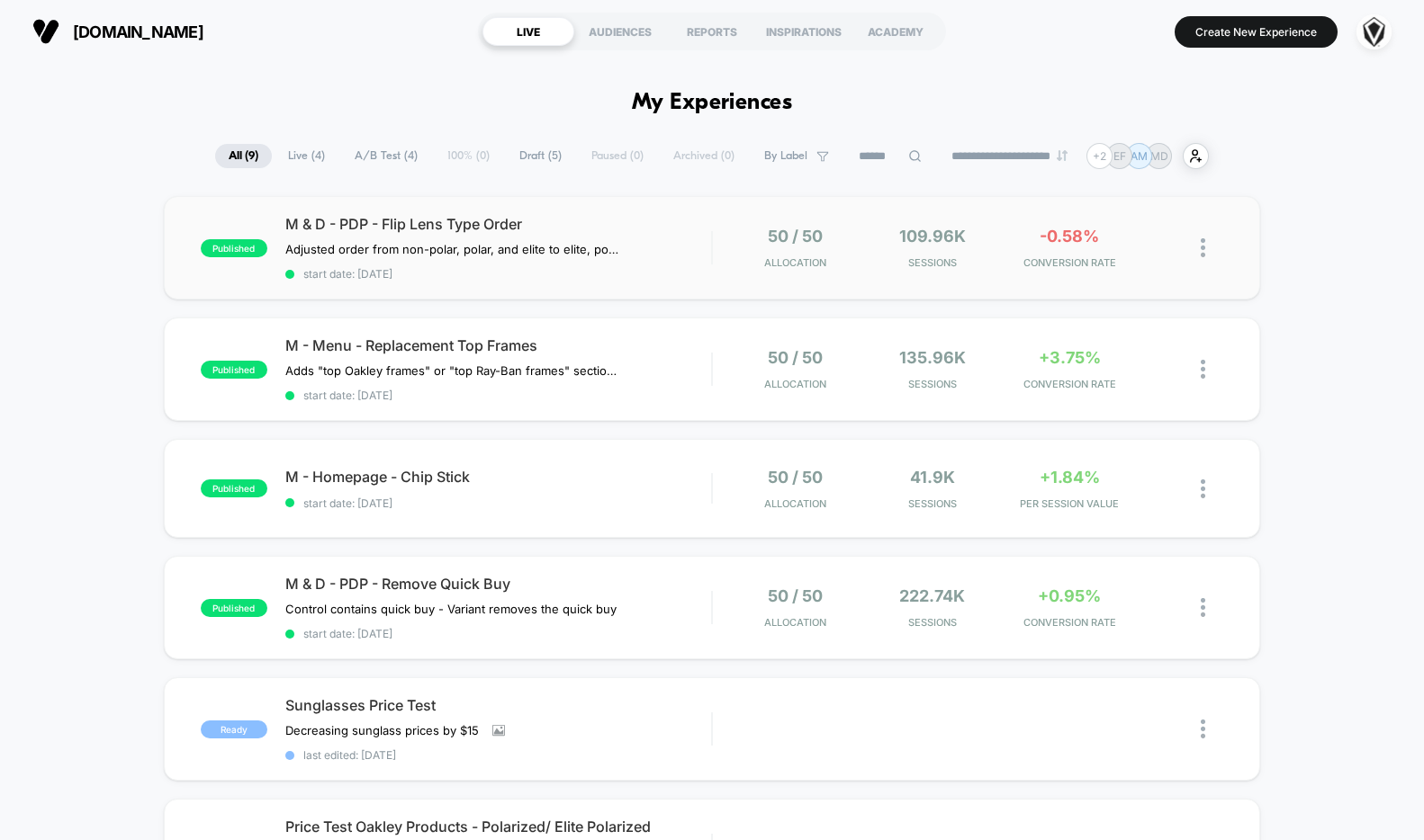
click at [1201, 244] on img at bounding box center [1202, 248] width 5 height 19
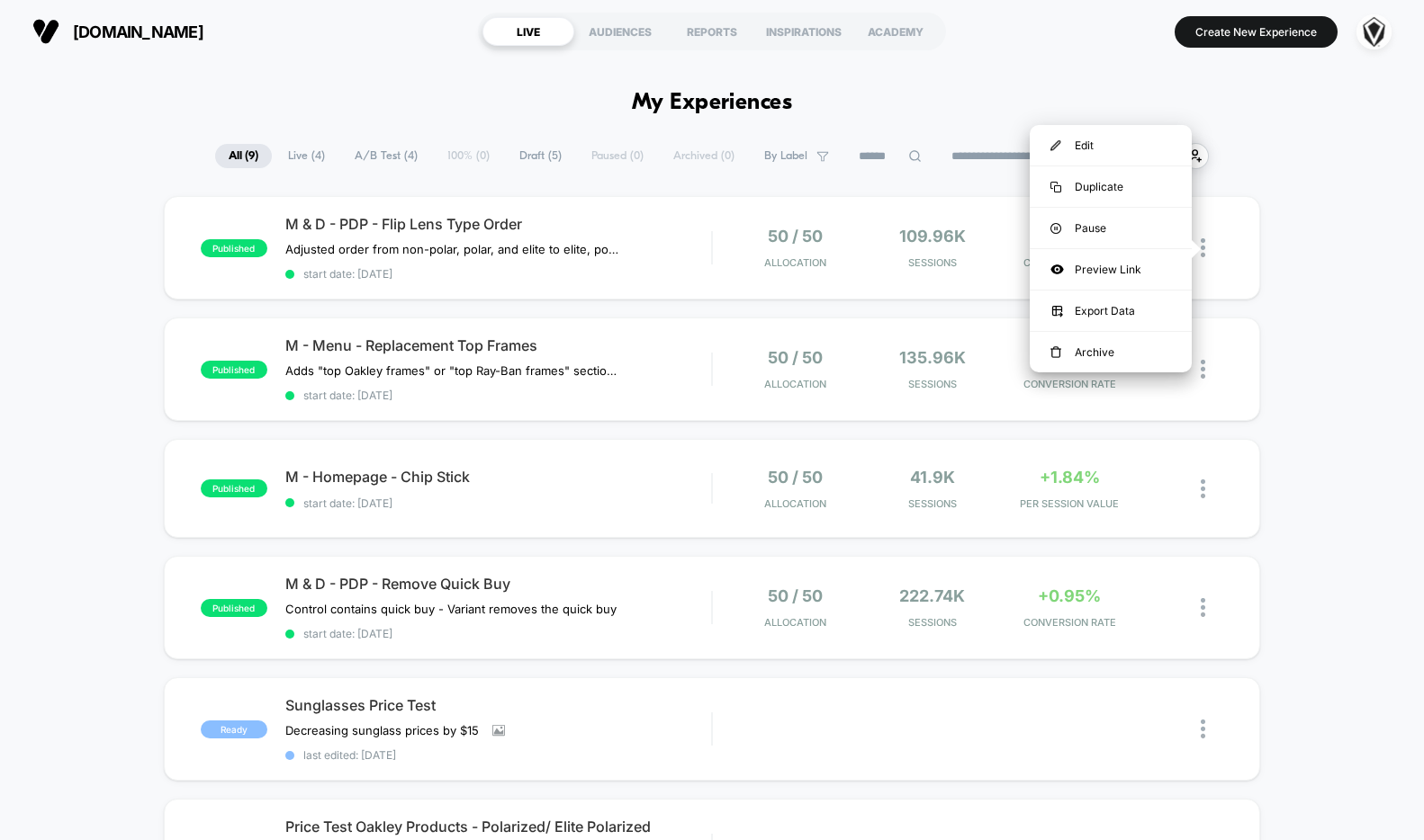
click at [1299, 490] on div "published M & D - PDP - Flip Lens Type Order Adjusted order from non-polar, pol…" at bounding box center [712, 771] width 1424 height 1151
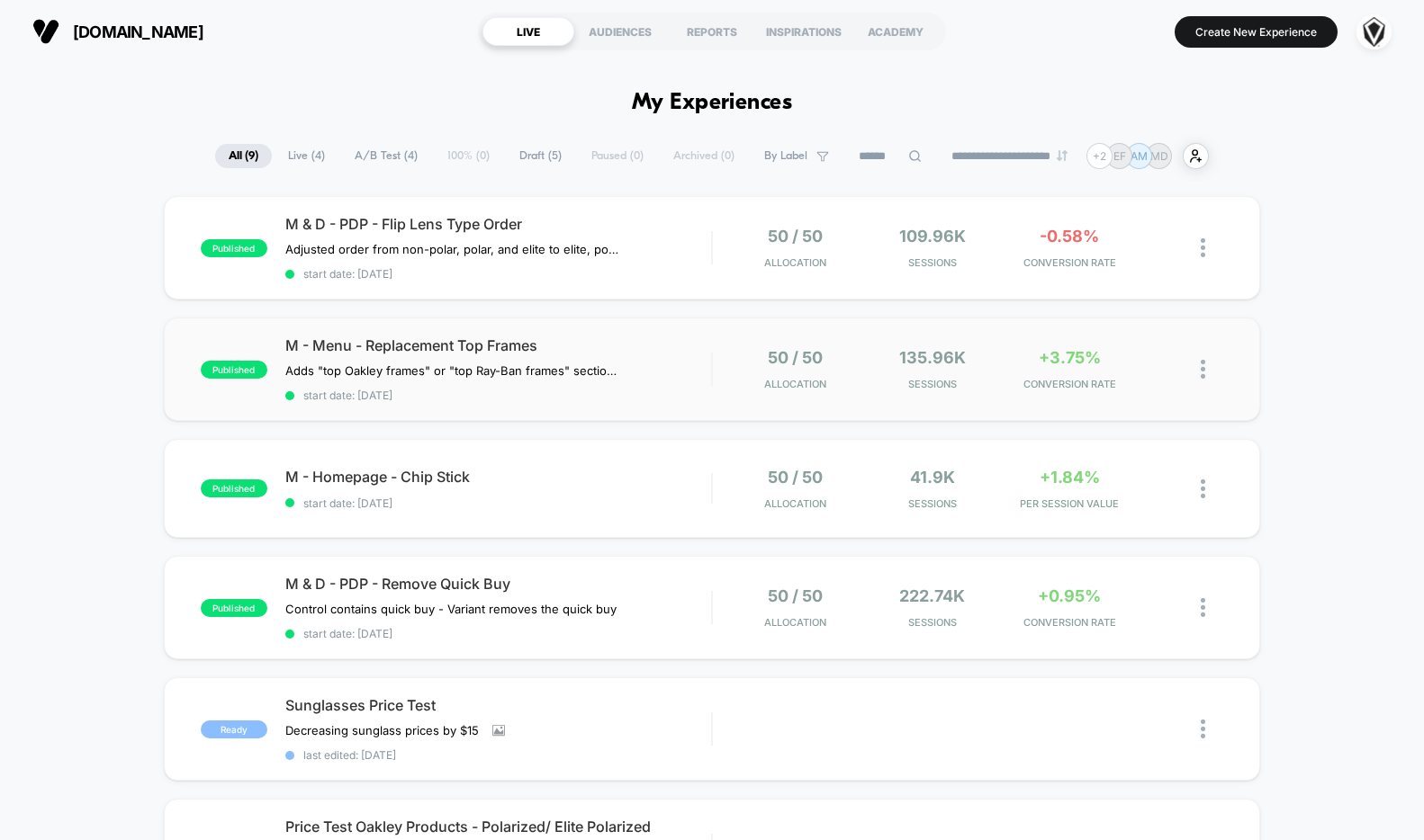
click at [1202, 374] on img at bounding box center [1202, 369] width 5 height 19
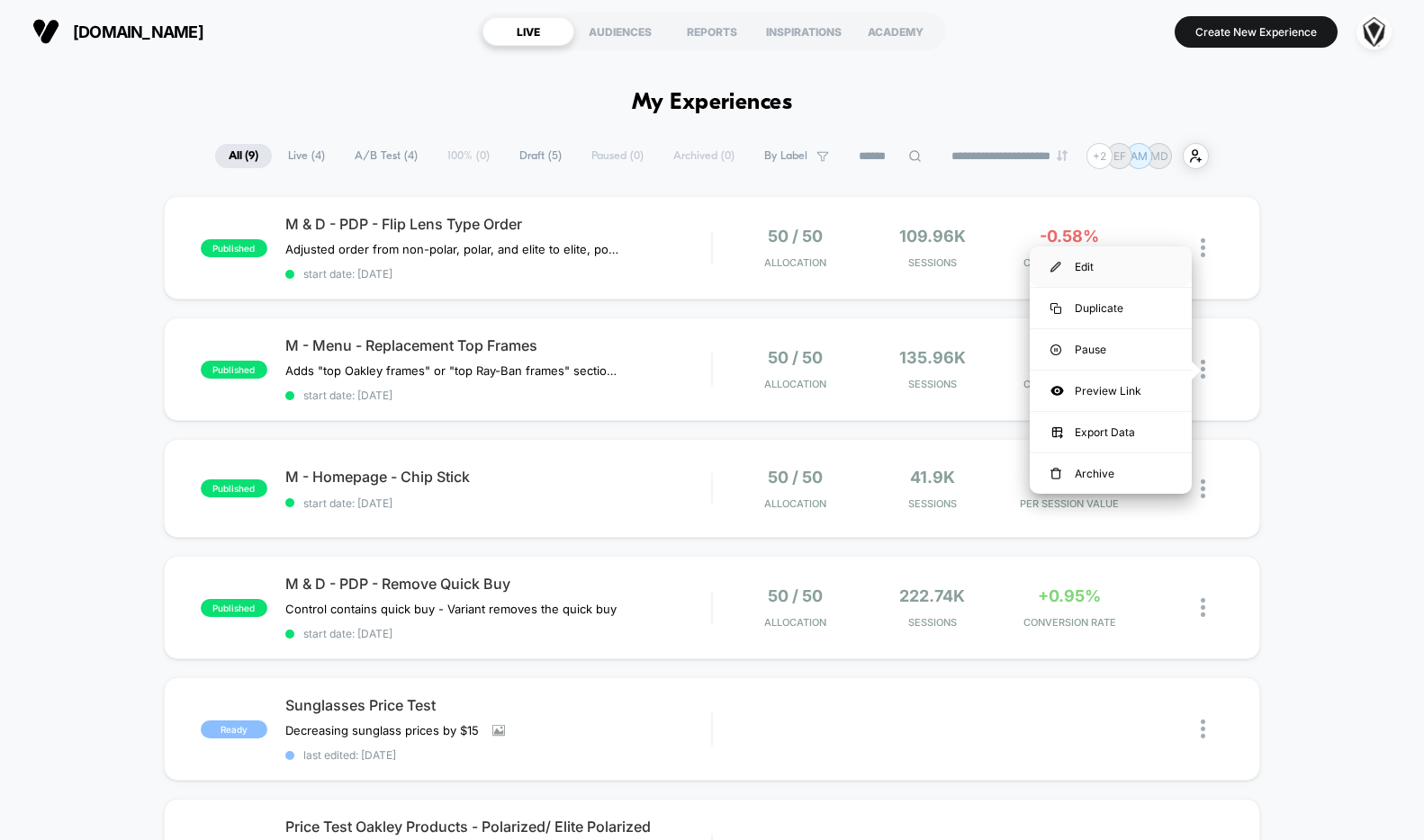
click at [1109, 265] on div "Edit" at bounding box center [1111, 267] width 162 height 41
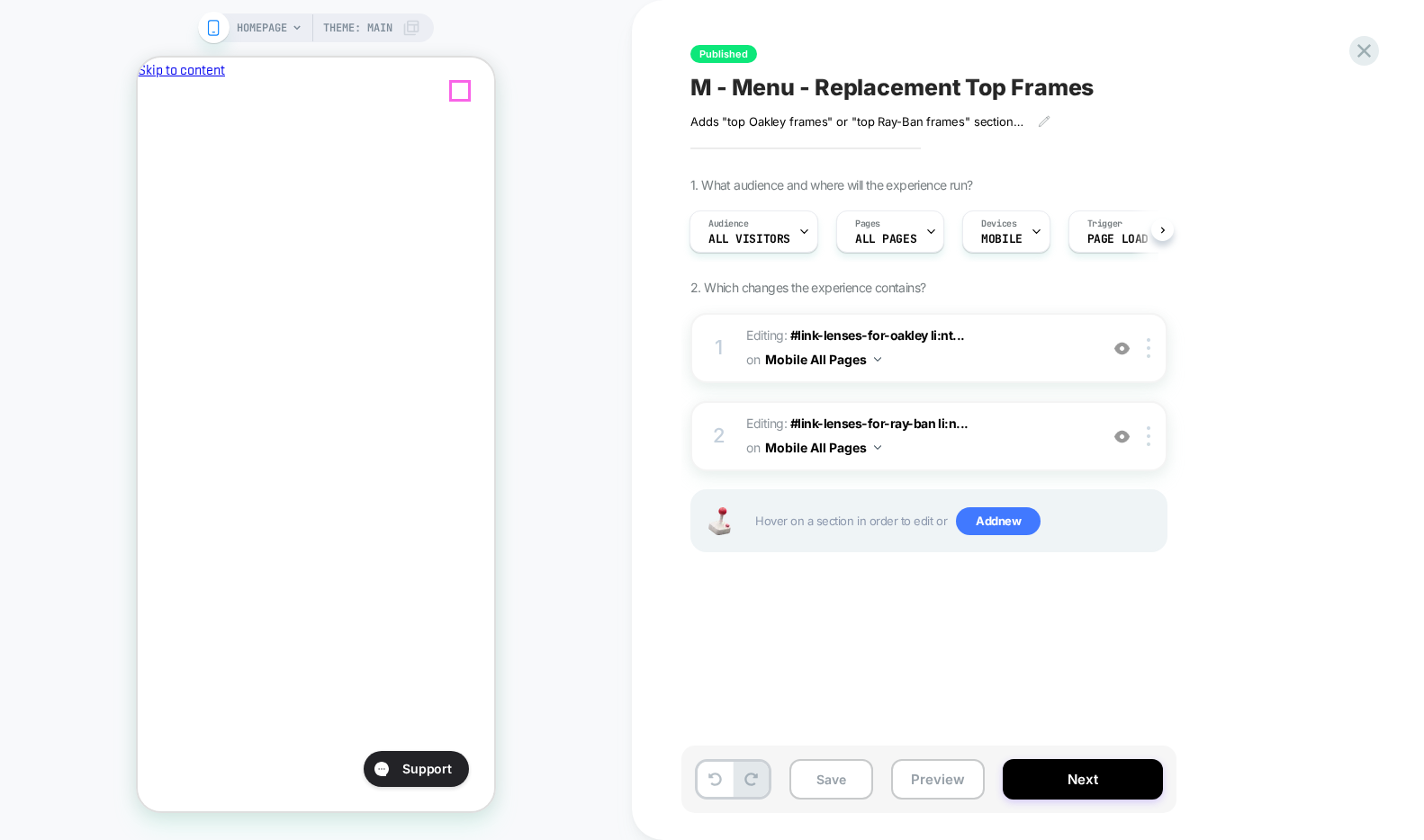
click at [145, 164] on icon "Close" at bounding box center [145, 164] width 0 height 0
